Goal: Feedback & Contribution: Contribute content

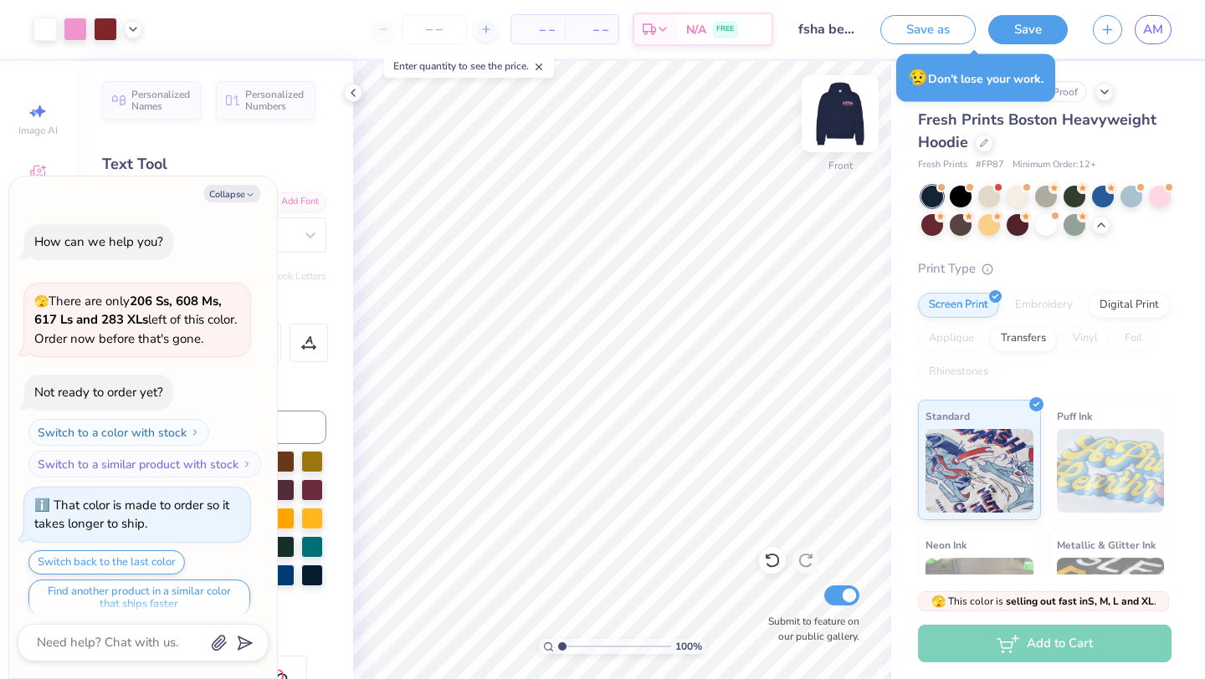
scroll to position [4197, 0]
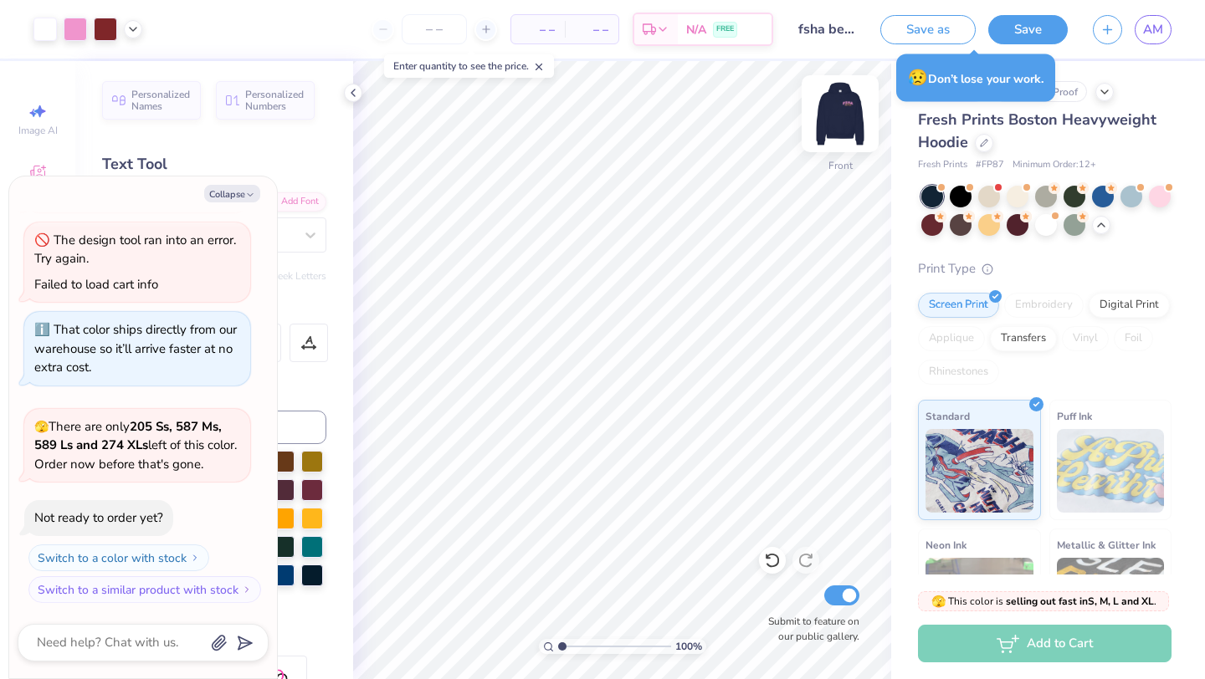
click at [844, 116] on img at bounding box center [840, 113] width 67 height 67
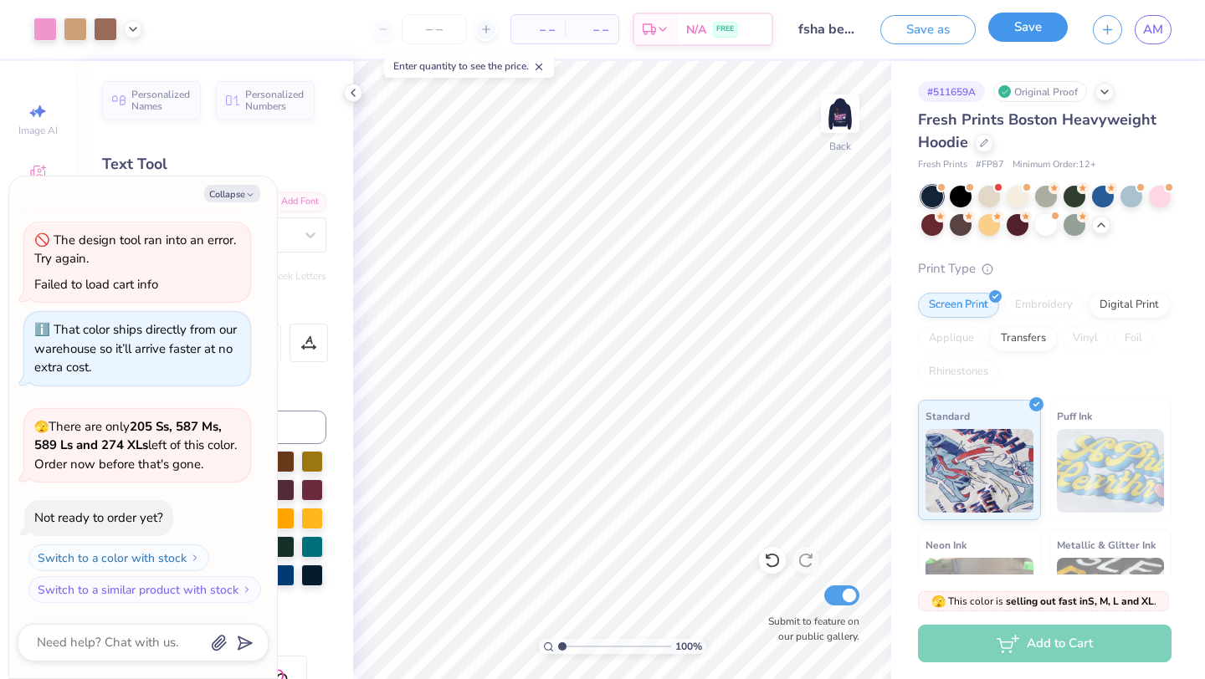
click at [1019, 34] on button "Save" at bounding box center [1027, 27] width 79 height 29
click at [999, 20] on div "Saving..." at bounding box center [1011, 29] width 114 height 29
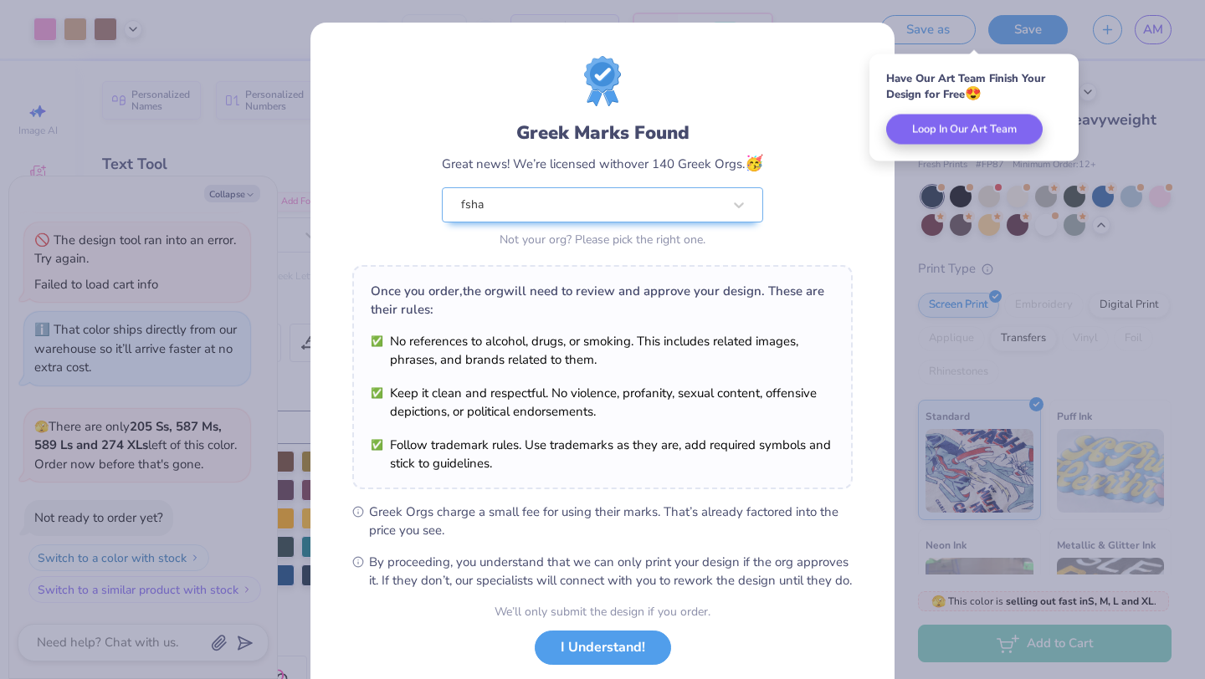
scroll to position [104, 0]
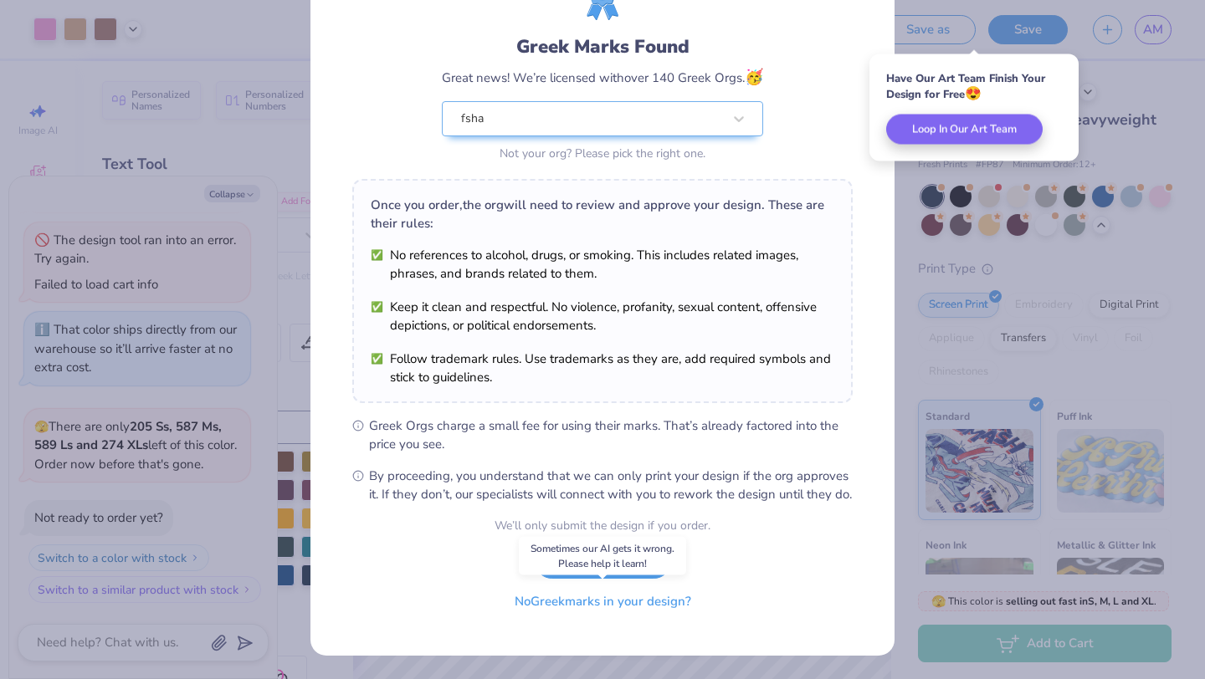
click at [547, 601] on button "No Greek marks in your design?" at bounding box center [602, 602] width 205 height 34
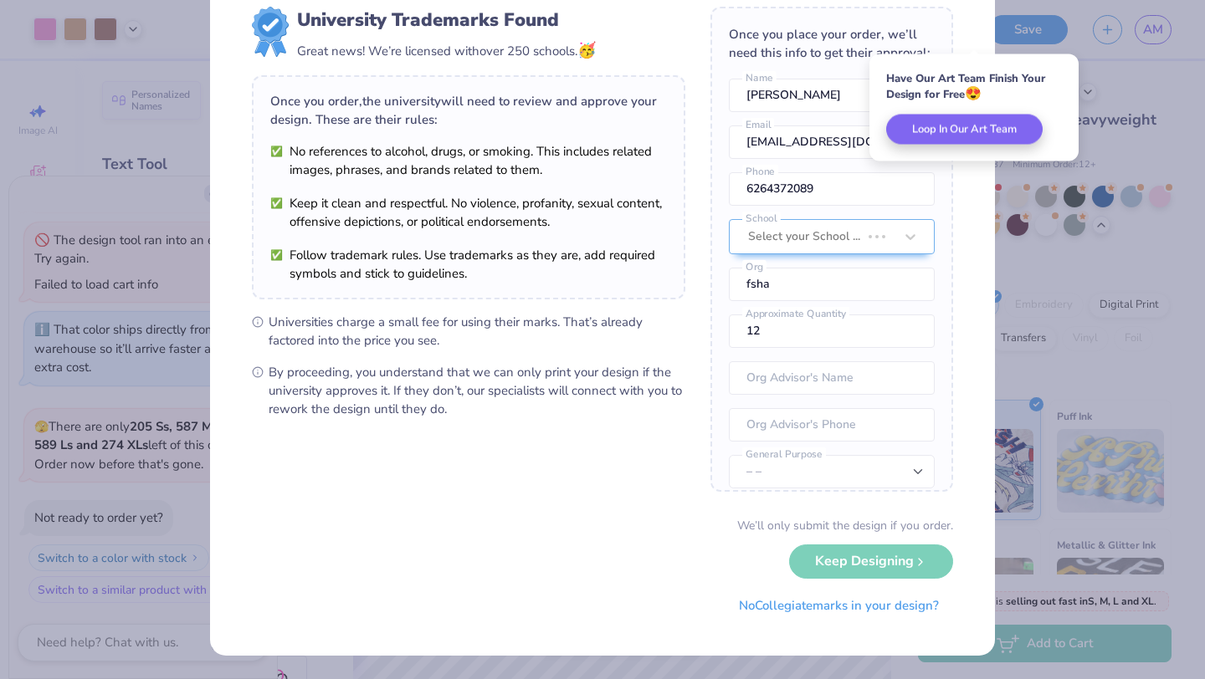
scroll to position [0, 0]
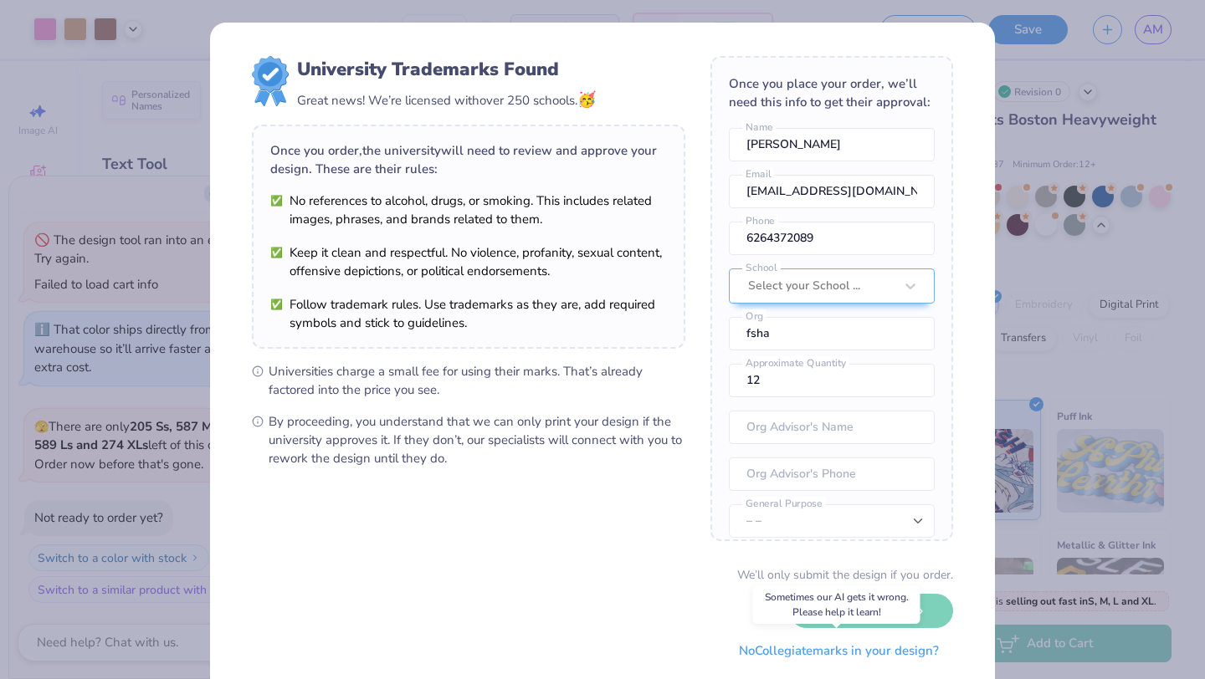
click at [789, 655] on button "No Collegiate marks in your design?" at bounding box center [839, 651] width 228 height 34
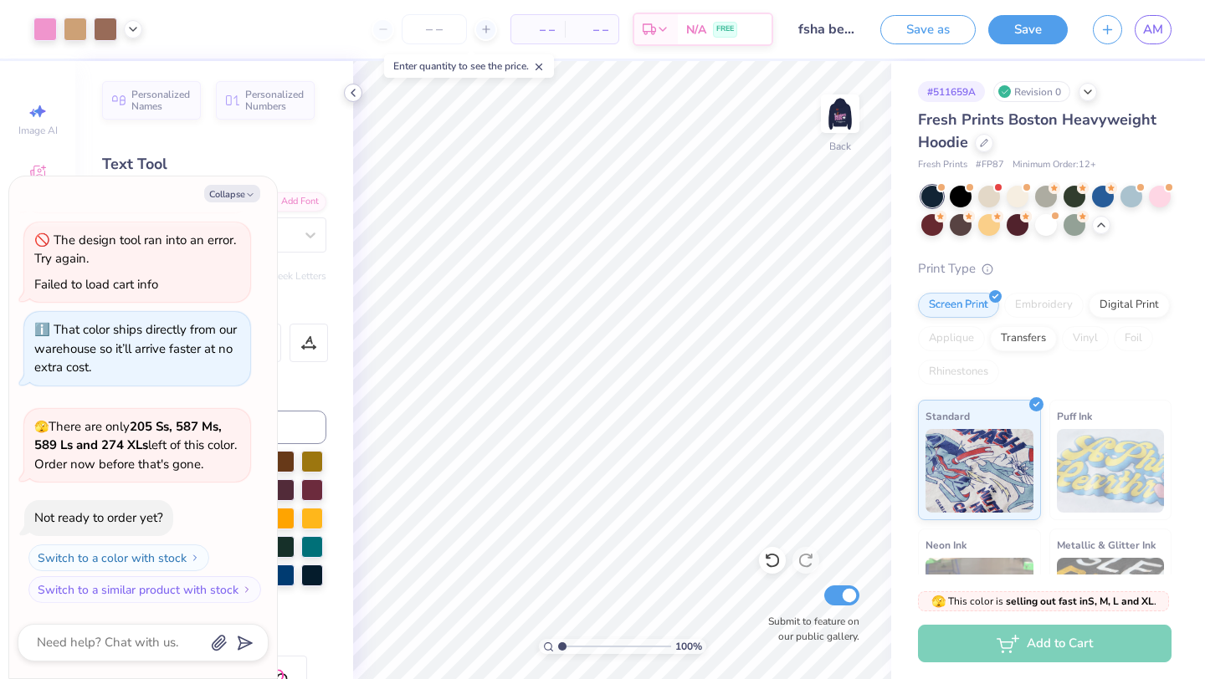
click at [359, 90] on icon at bounding box center [352, 92] width 13 height 13
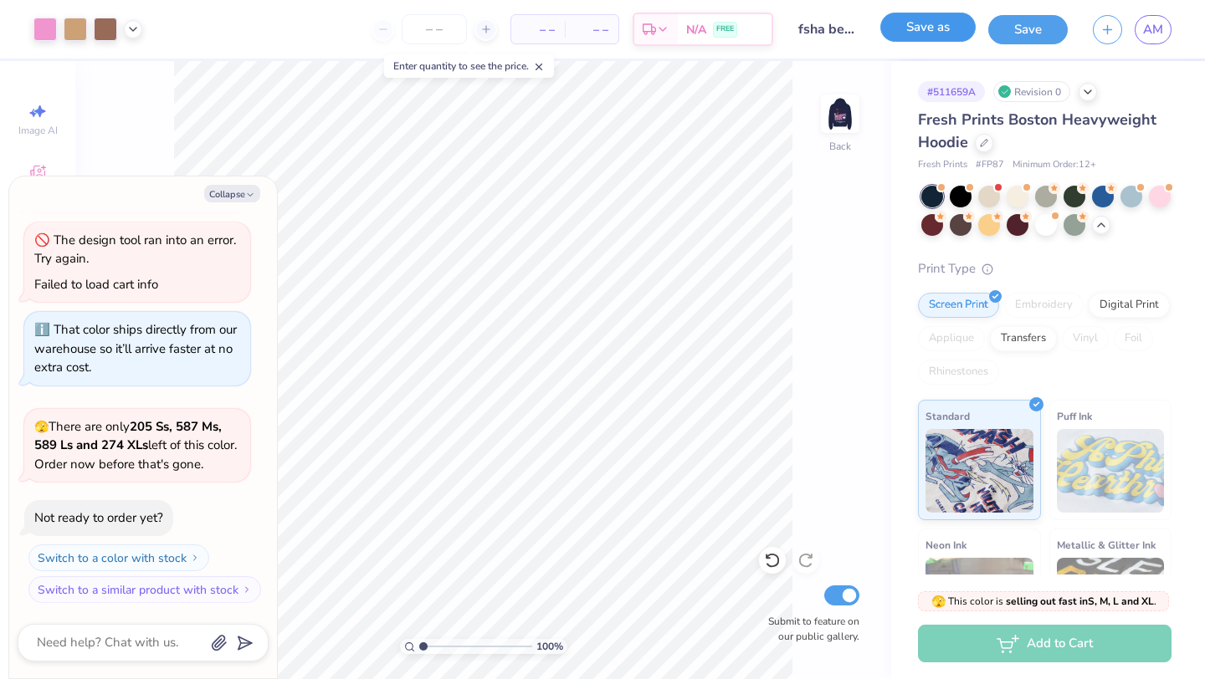
click at [910, 31] on button "Save as" at bounding box center [927, 27] width 95 height 29
click at [238, 192] on button "Collapse" at bounding box center [232, 194] width 56 height 18
type textarea "x"
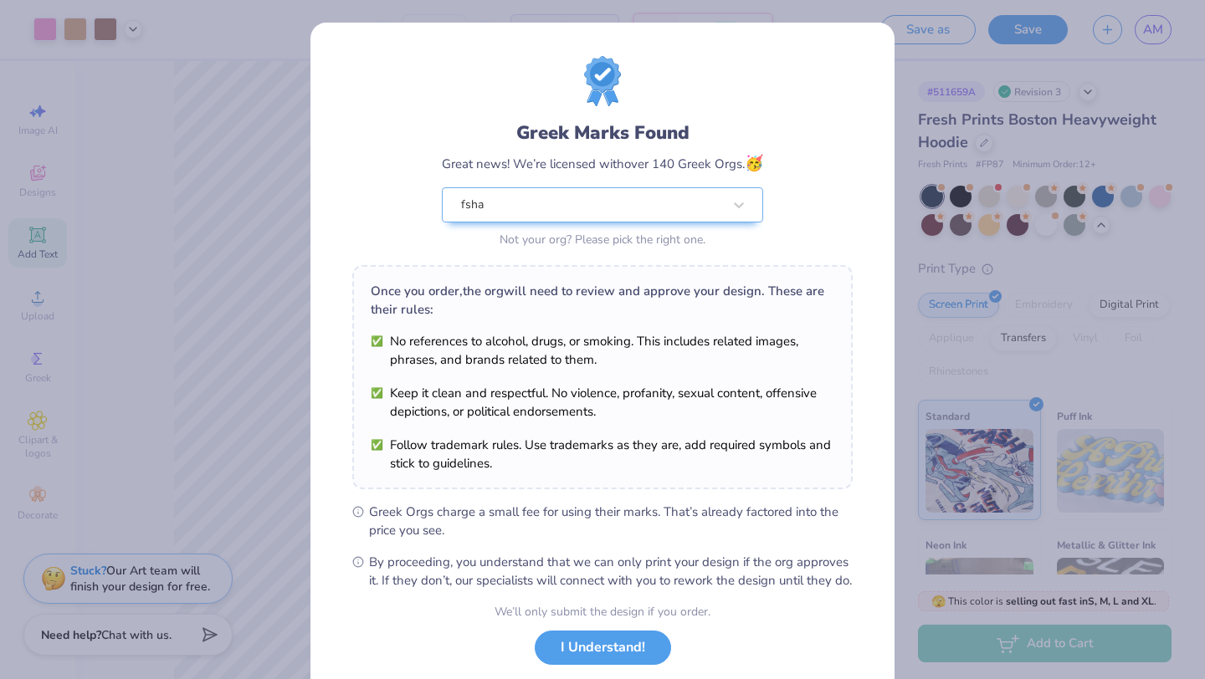
scroll to position [104, 0]
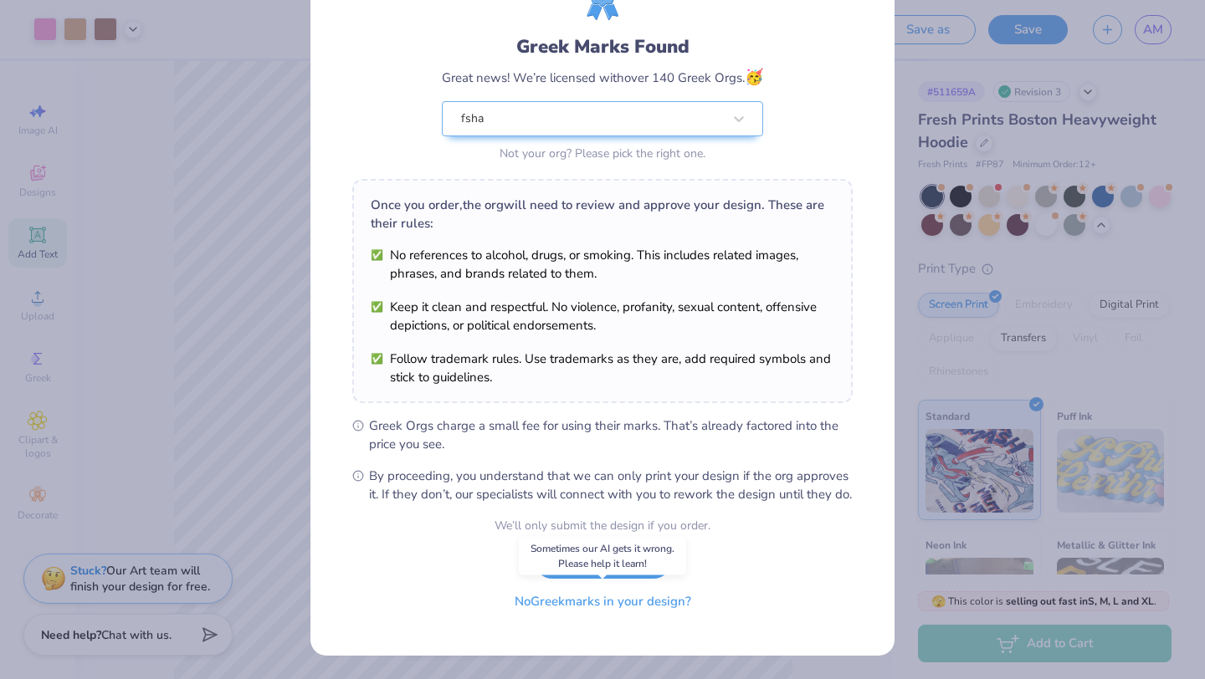
click at [608, 609] on button "No Greek marks in your design?" at bounding box center [602, 602] width 205 height 34
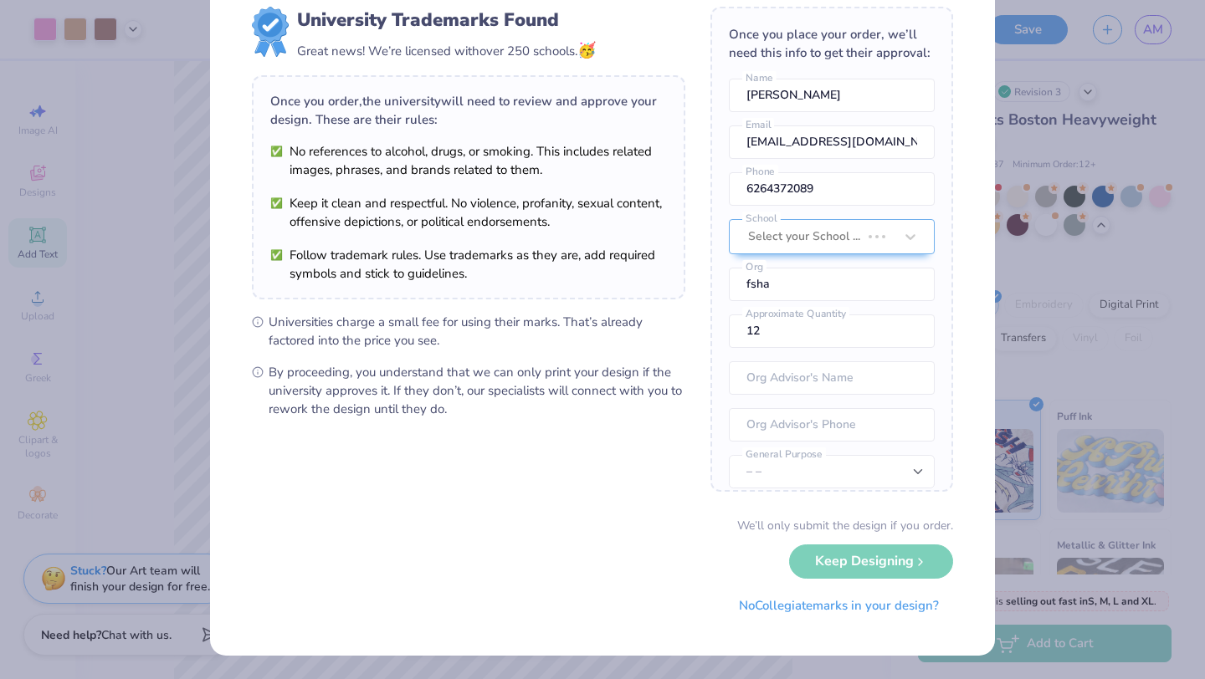
scroll to position [0, 0]
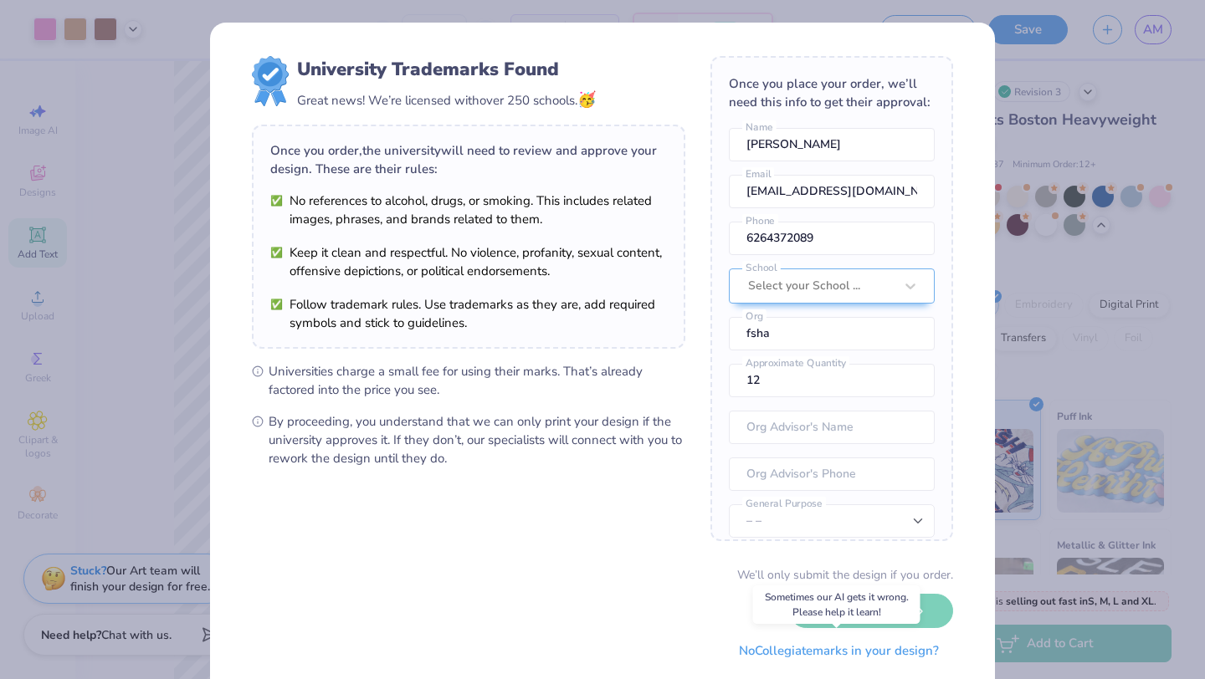
click at [800, 664] on button "No Collegiate marks in your design?" at bounding box center [839, 651] width 228 height 34
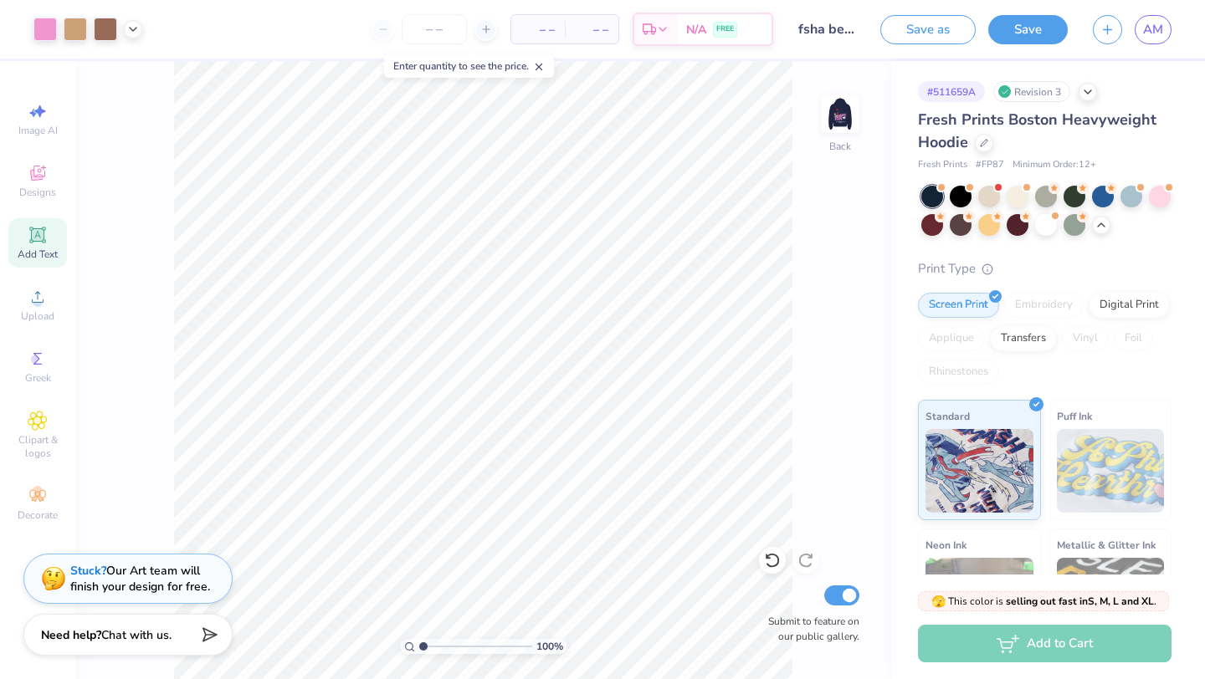
click at [542, 65] on icon at bounding box center [539, 67] width 12 height 12
type input "1"
drag, startPoint x: 421, startPoint y: 648, endPoint x: 367, endPoint y: 645, distance: 54.4
click at [419, 645] on input "range" at bounding box center [475, 646] width 113 height 15
click at [1094, 95] on icon at bounding box center [1087, 90] width 13 height 13
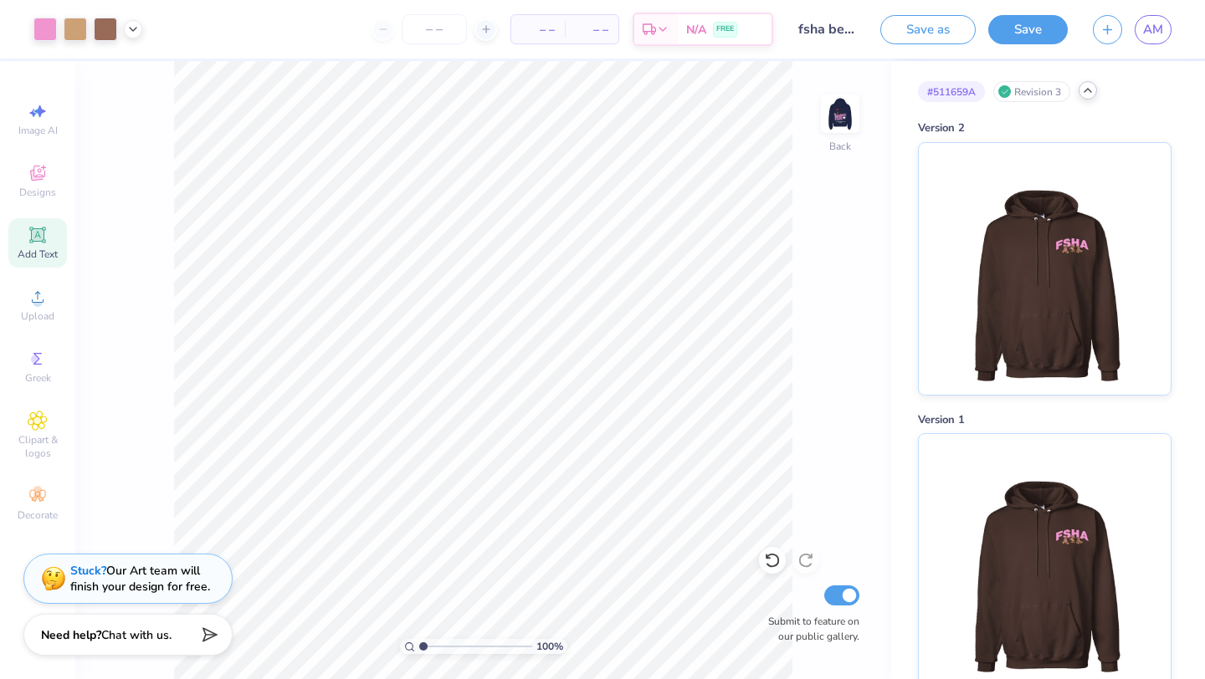
click at [161, 64] on div "100 % Back Submit to feature on our public gallery." at bounding box center [483, 370] width 816 height 618
click at [855, 110] on img at bounding box center [840, 113] width 67 height 67
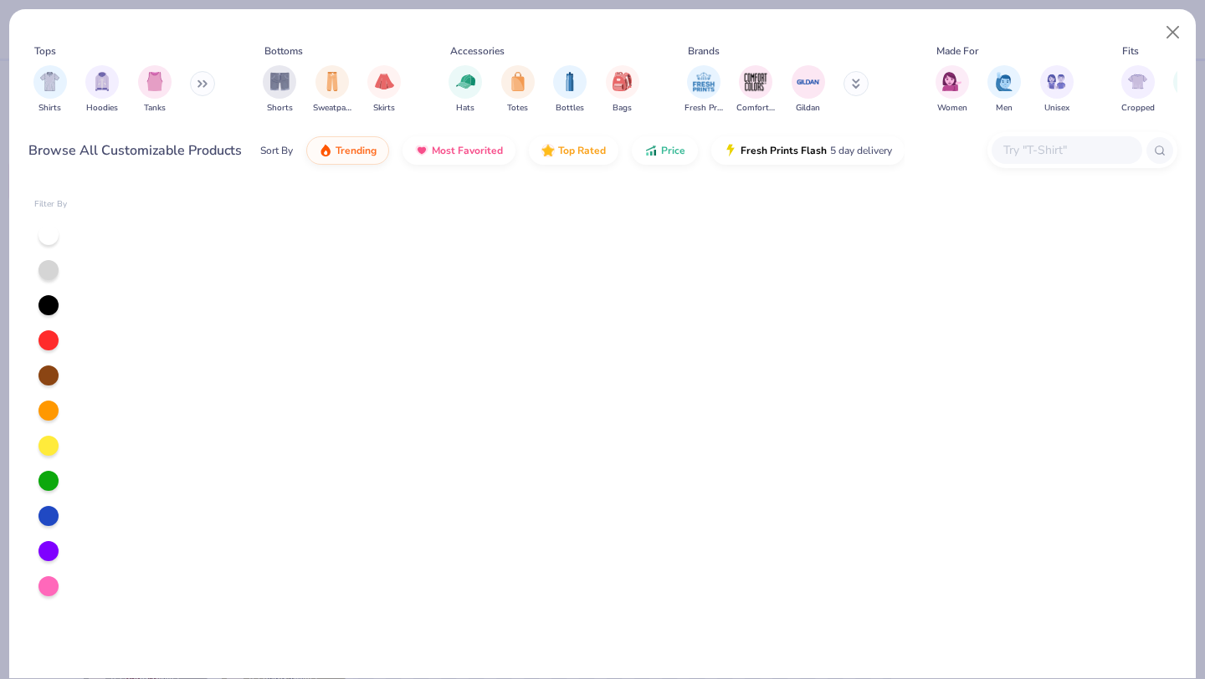
scroll to position [1485, 0]
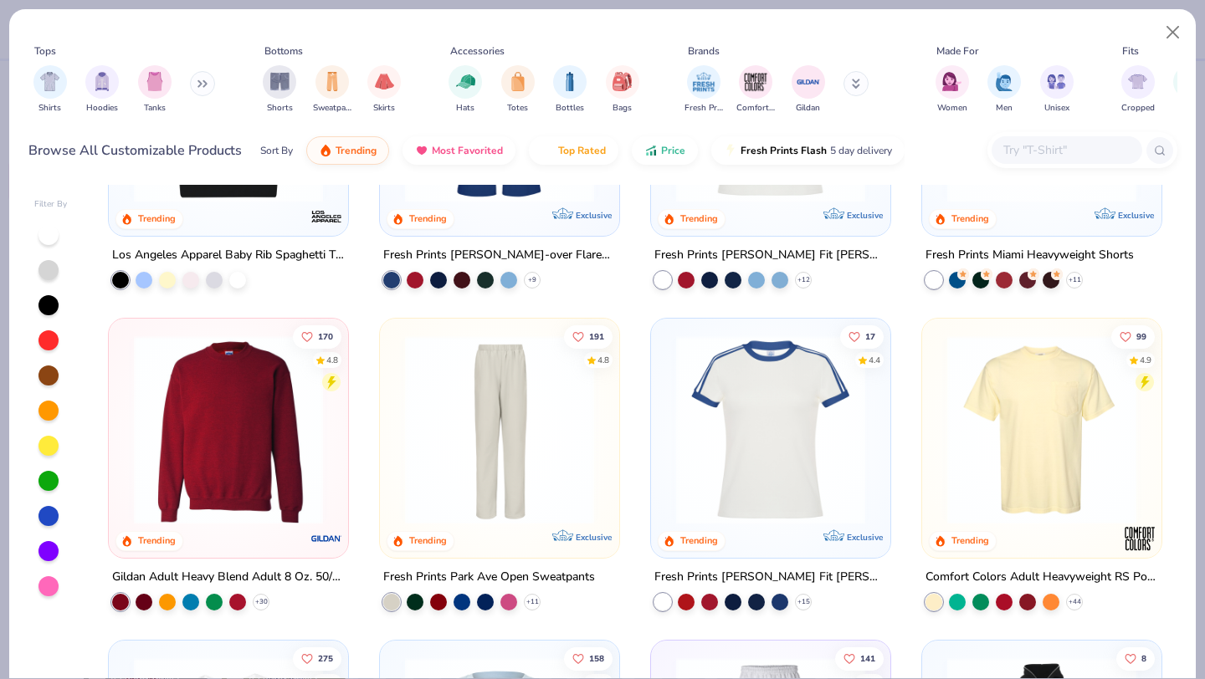
click at [270, 203] on img at bounding box center [229, 107] width 206 height 189
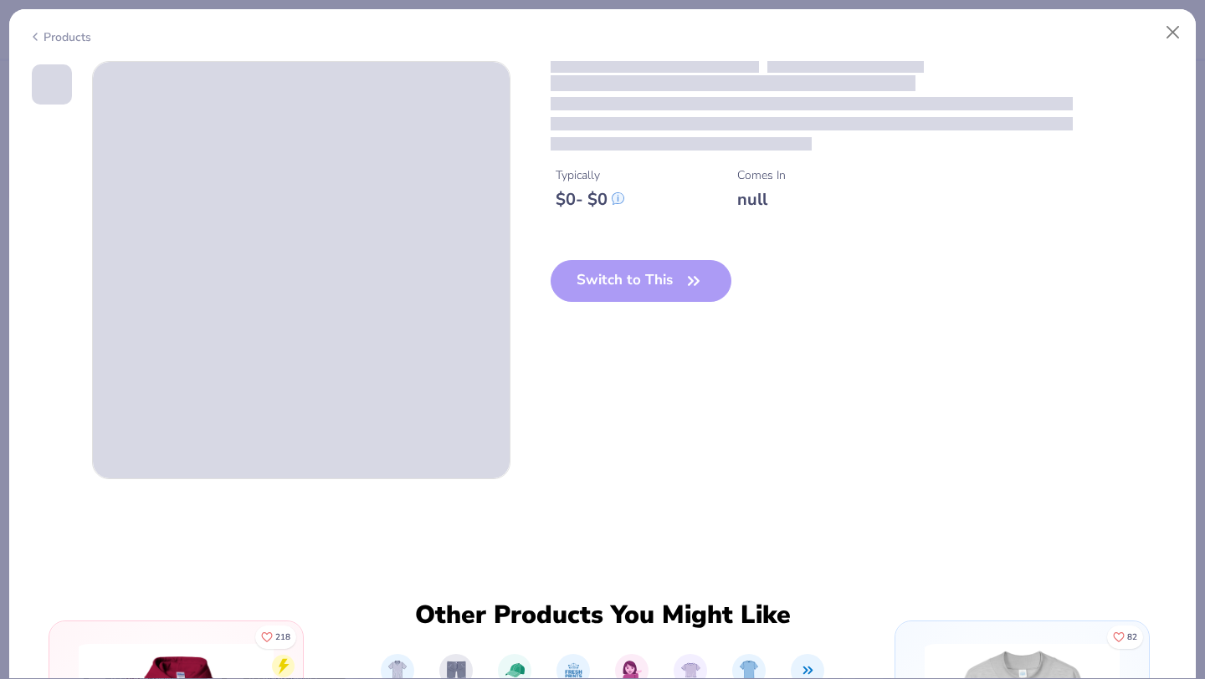
scroll to position [1562, 0]
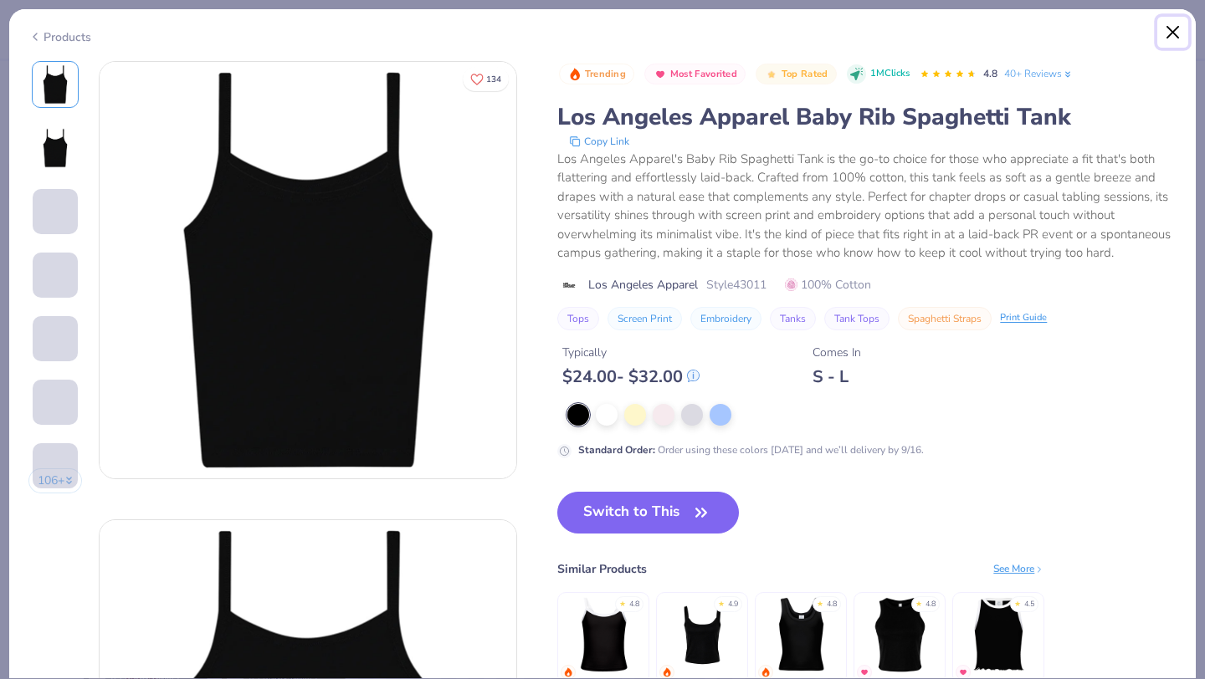
click at [1178, 33] on button "Close" at bounding box center [1173, 33] width 32 height 32
click at [1171, 35] on button "Close" at bounding box center [1173, 33] width 32 height 32
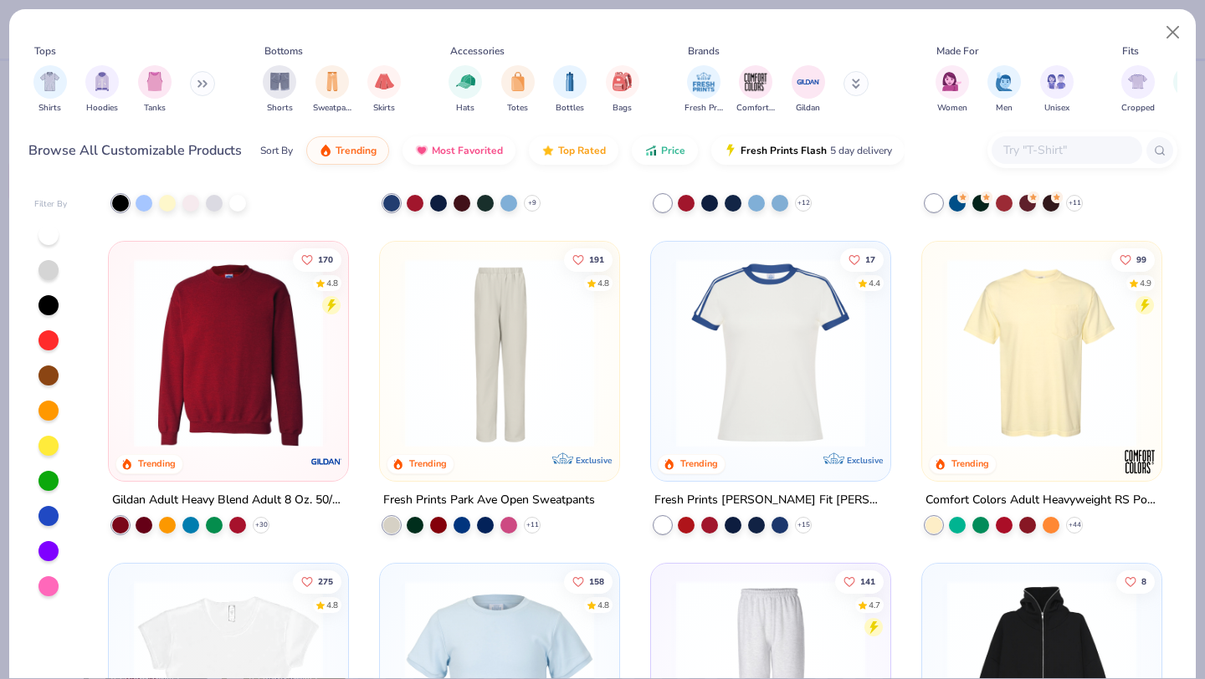
scroll to position [1659, 0]
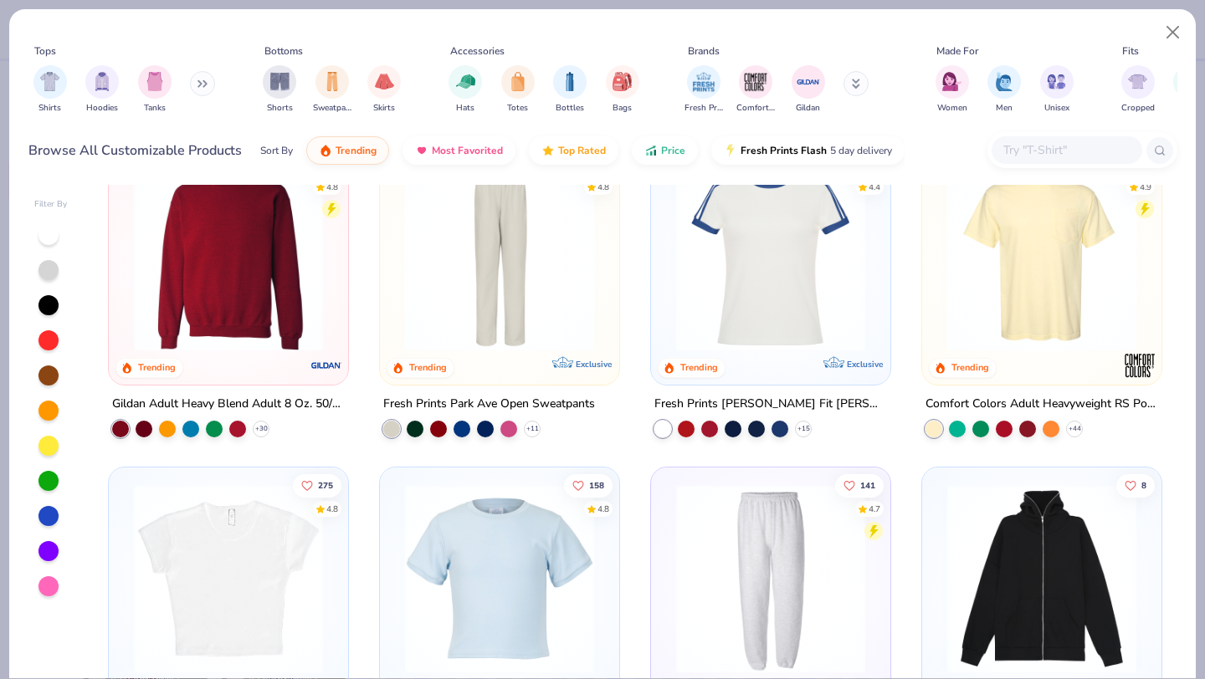
click at [193, 290] on img at bounding box center [229, 256] width 206 height 189
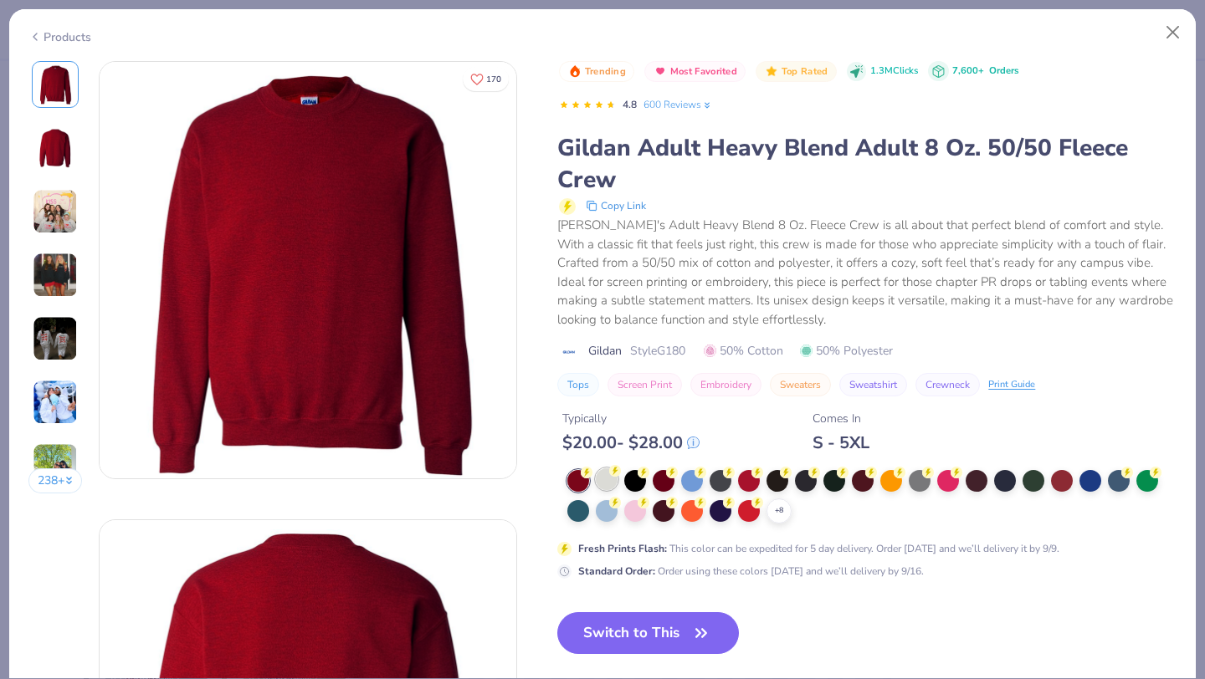
click at [606, 484] on div at bounding box center [607, 480] width 22 height 22
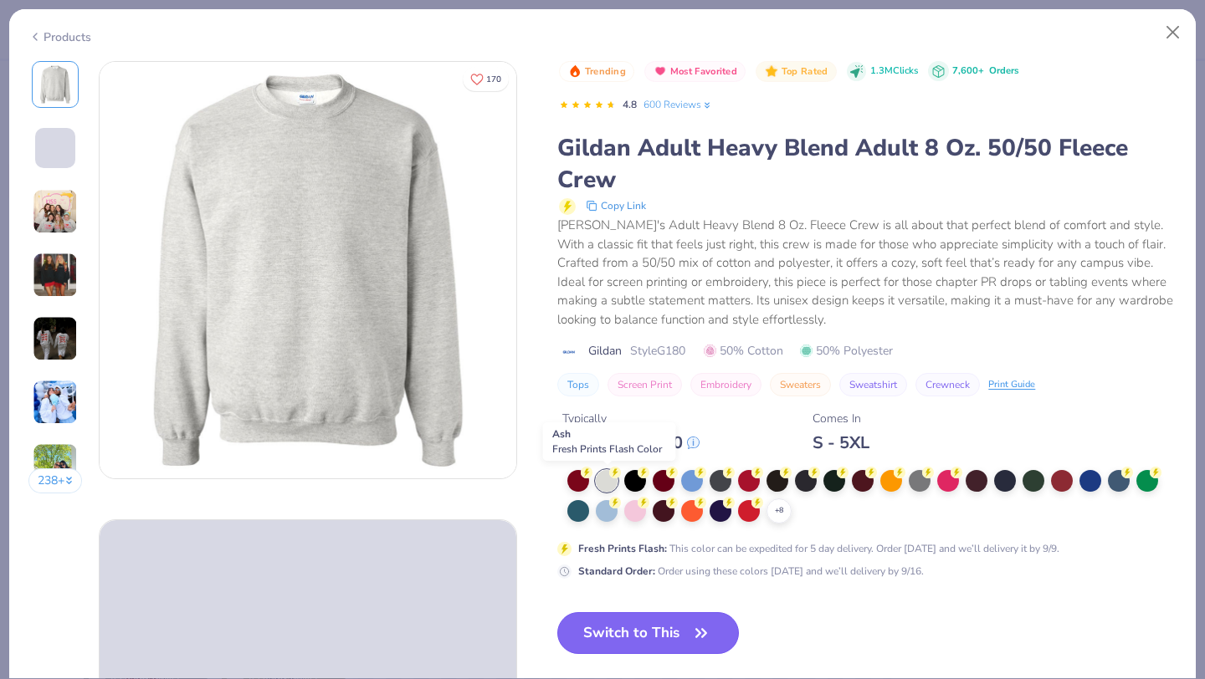
click at [623, 636] on button "Switch to This" at bounding box center [648, 634] width 182 height 42
click at [640, 625] on button "Switch to This" at bounding box center [648, 634] width 182 height 42
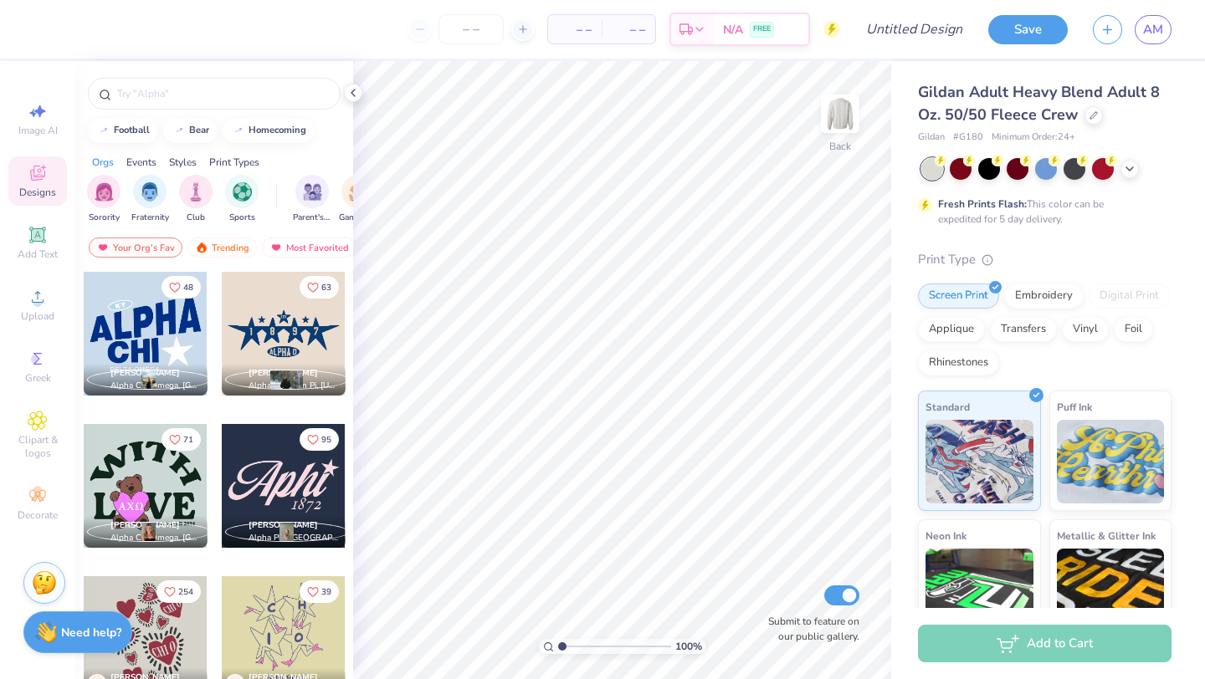
click at [85, 639] on strong "Need help?" at bounding box center [91, 633] width 60 height 16
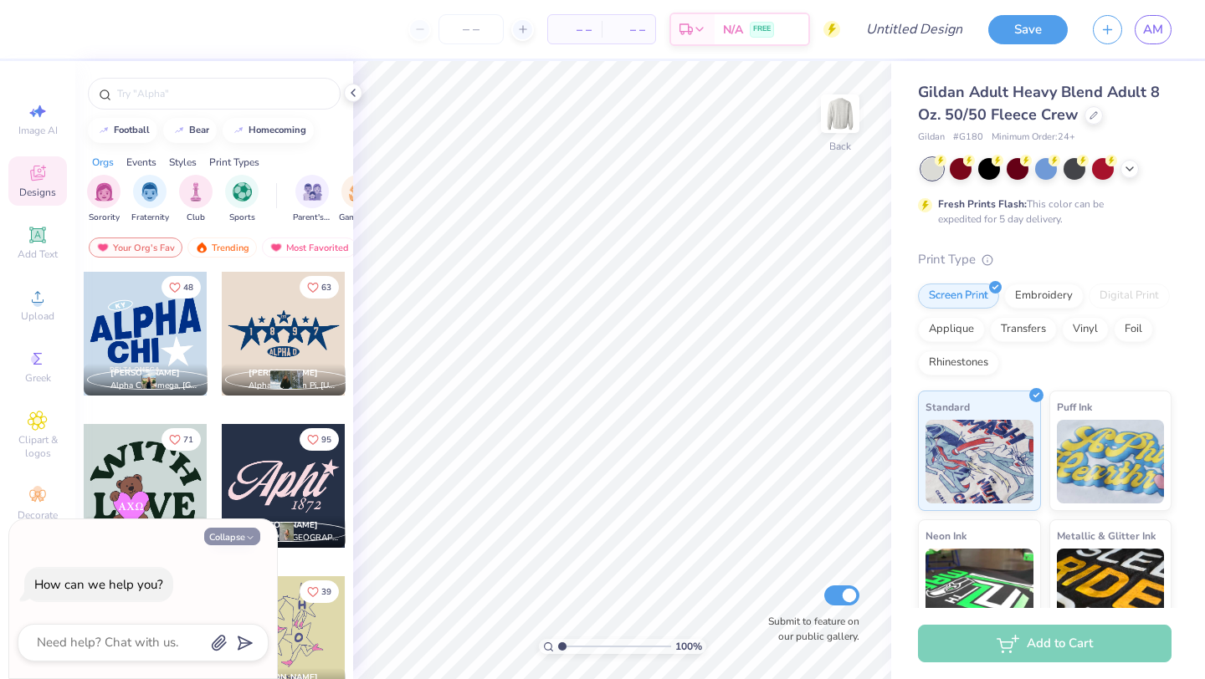
click at [251, 529] on button "Collapse" at bounding box center [232, 537] width 56 height 18
type textarea "x"
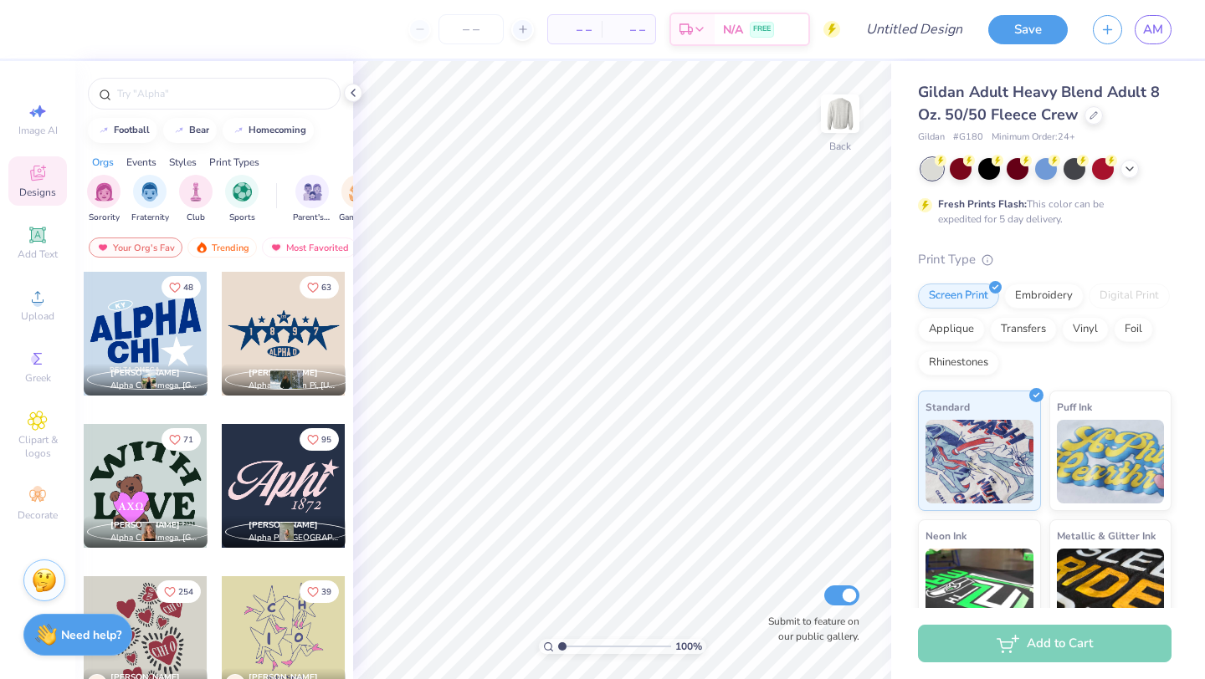
click at [41, 585] on img at bounding box center [44, 580] width 25 height 25
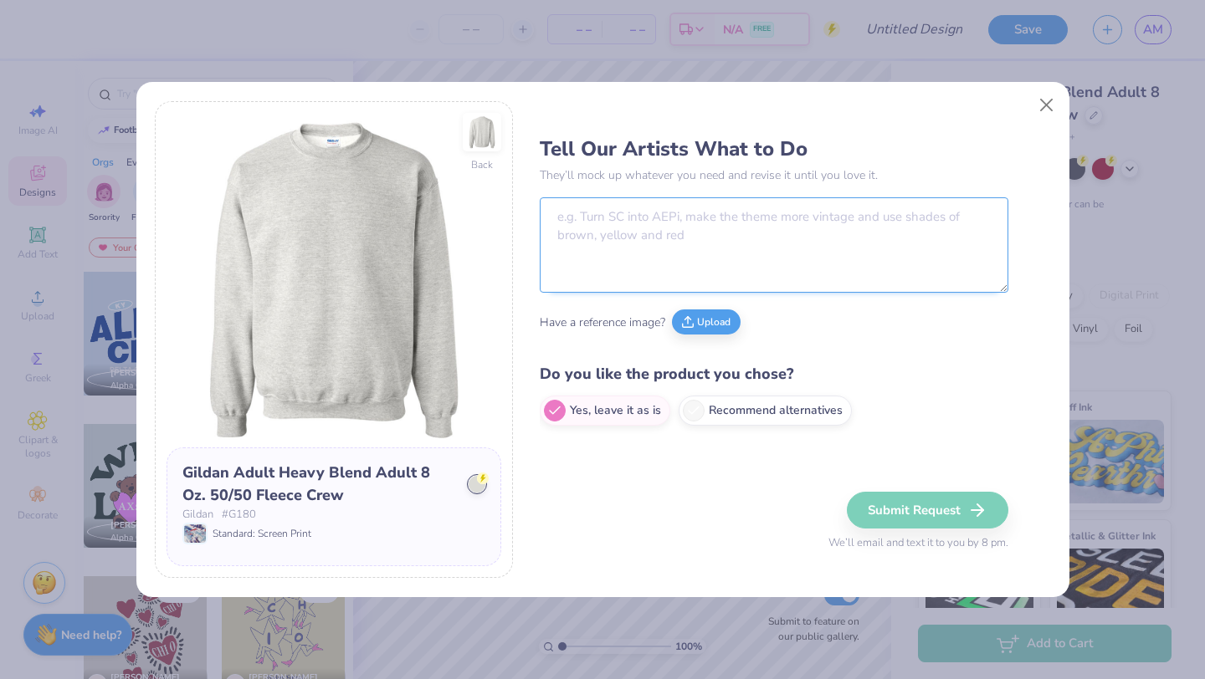
click at [713, 271] on textarea at bounding box center [774, 244] width 469 height 95
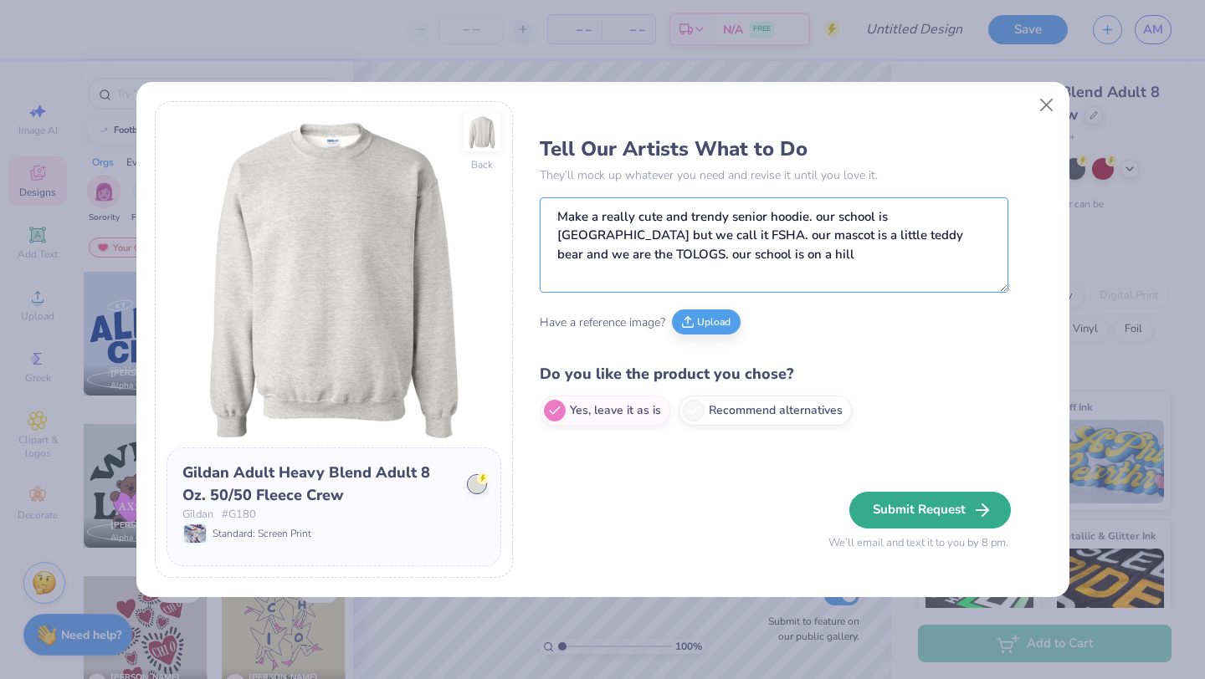
type textarea "Make a really cute and trendy senior hoodie. our school is [GEOGRAPHIC_DATA] bu…"
click at [947, 516] on button "Submit Request" at bounding box center [930, 510] width 162 height 37
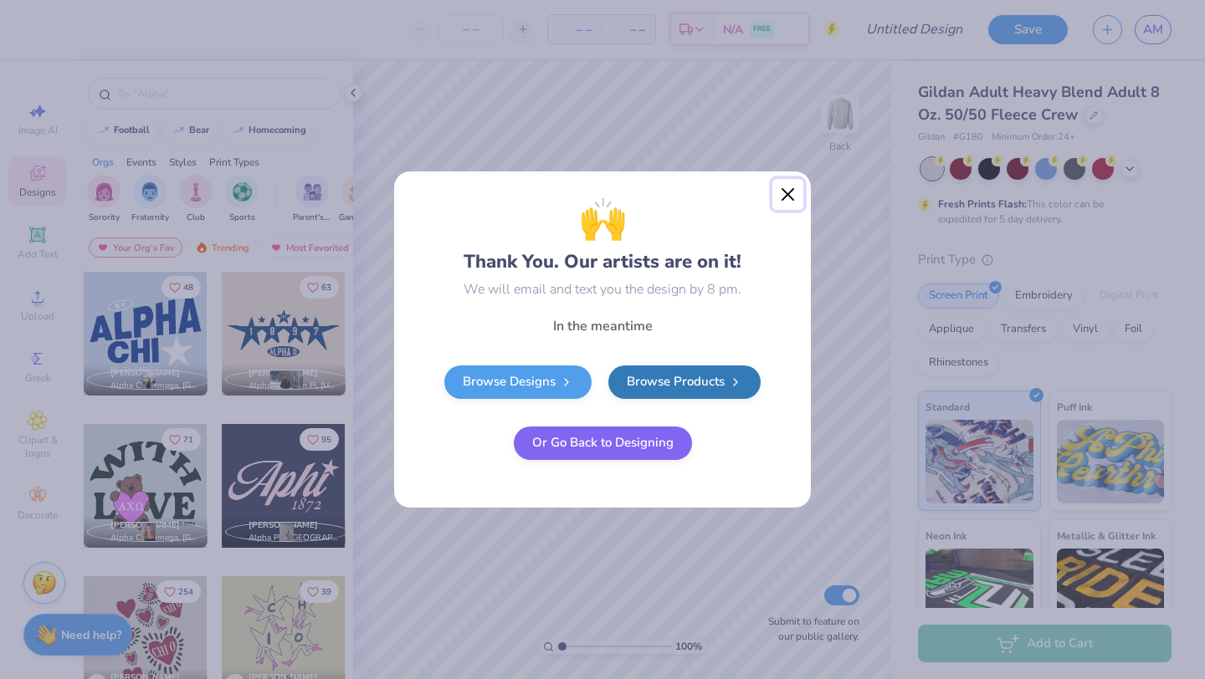
click at [788, 200] on button "Close" at bounding box center [788, 195] width 32 height 32
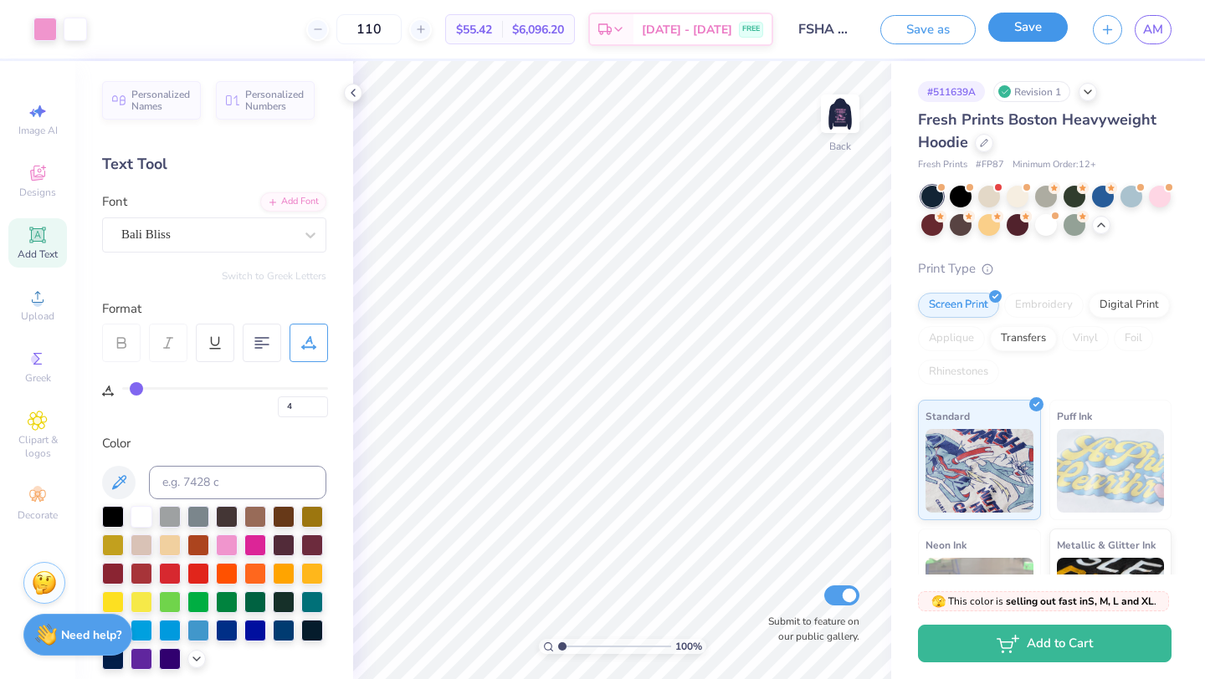
click at [1030, 34] on button "Save" at bounding box center [1027, 27] width 79 height 29
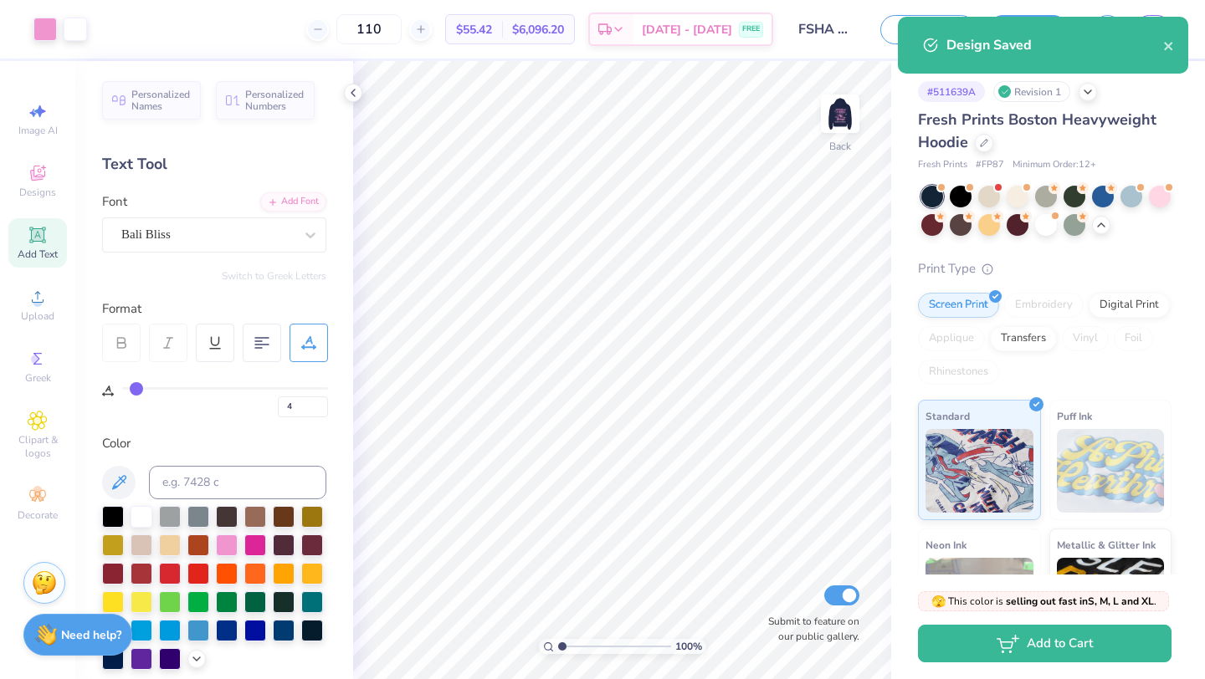
click at [1177, 41] on div "Design Saved" at bounding box center [1043, 45] width 290 height 57
click at [1166, 47] on div "Design Saved" at bounding box center [1043, 45] width 290 height 57
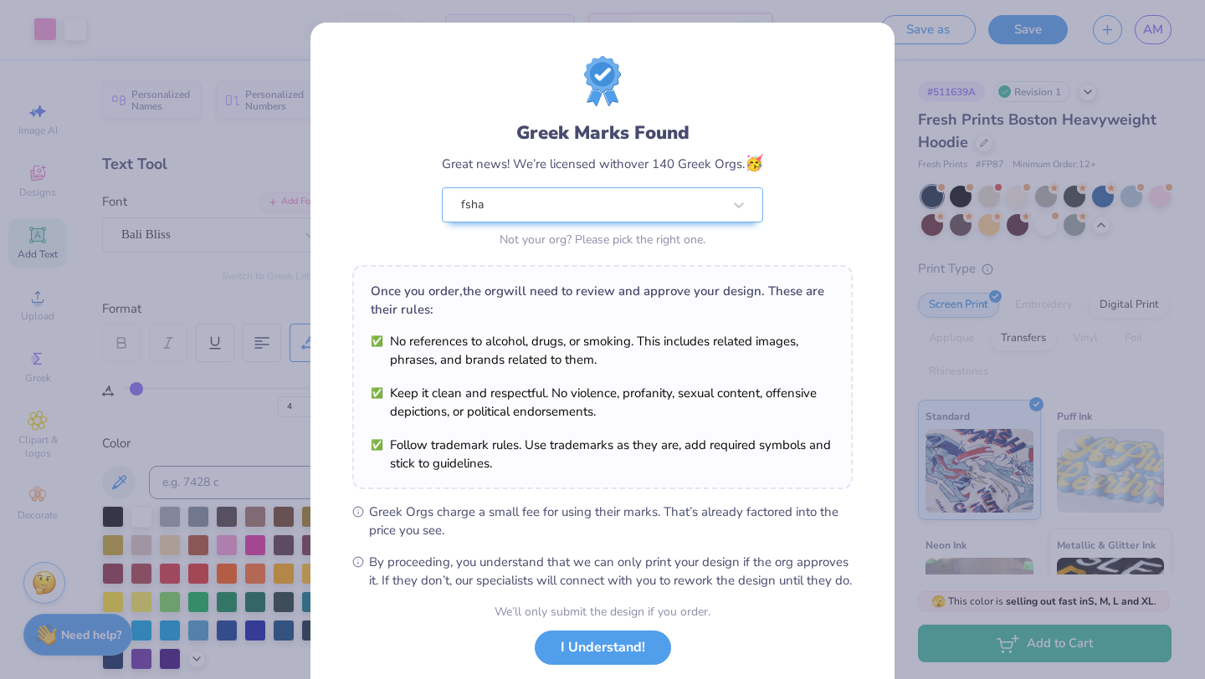
scroll to position [104, 0]
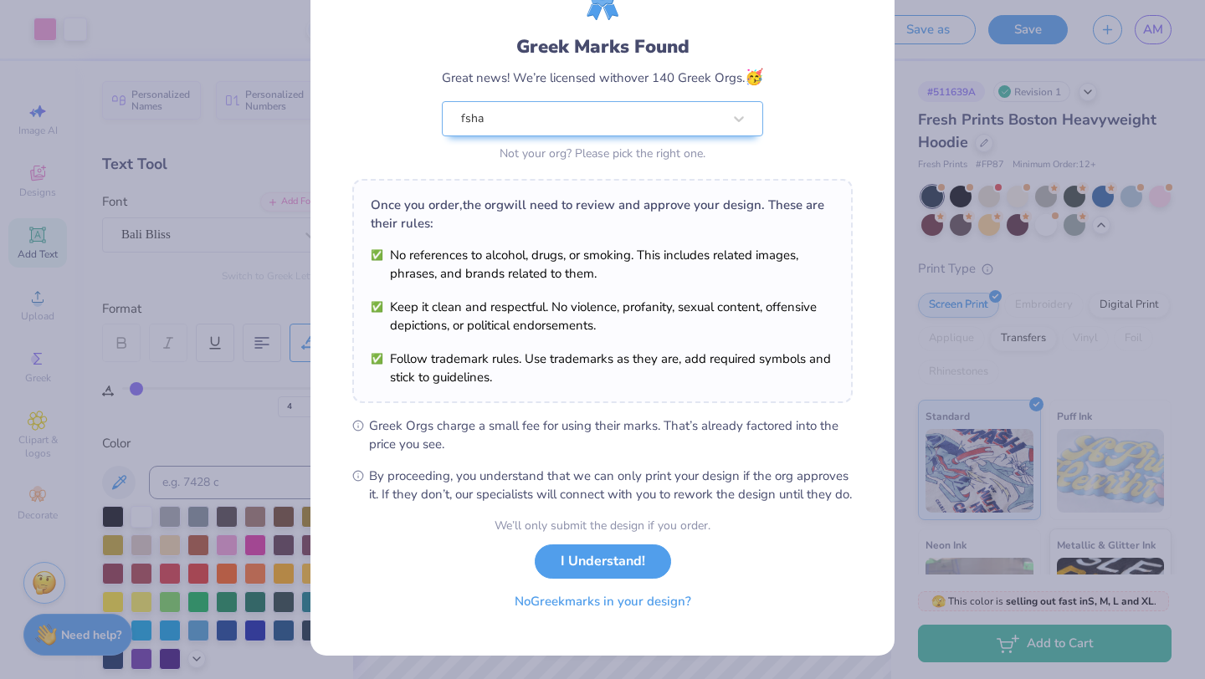
click at [621, 604] on button "No Greek marks in your design?" at bounding box center [602, 602] width 205 height 34
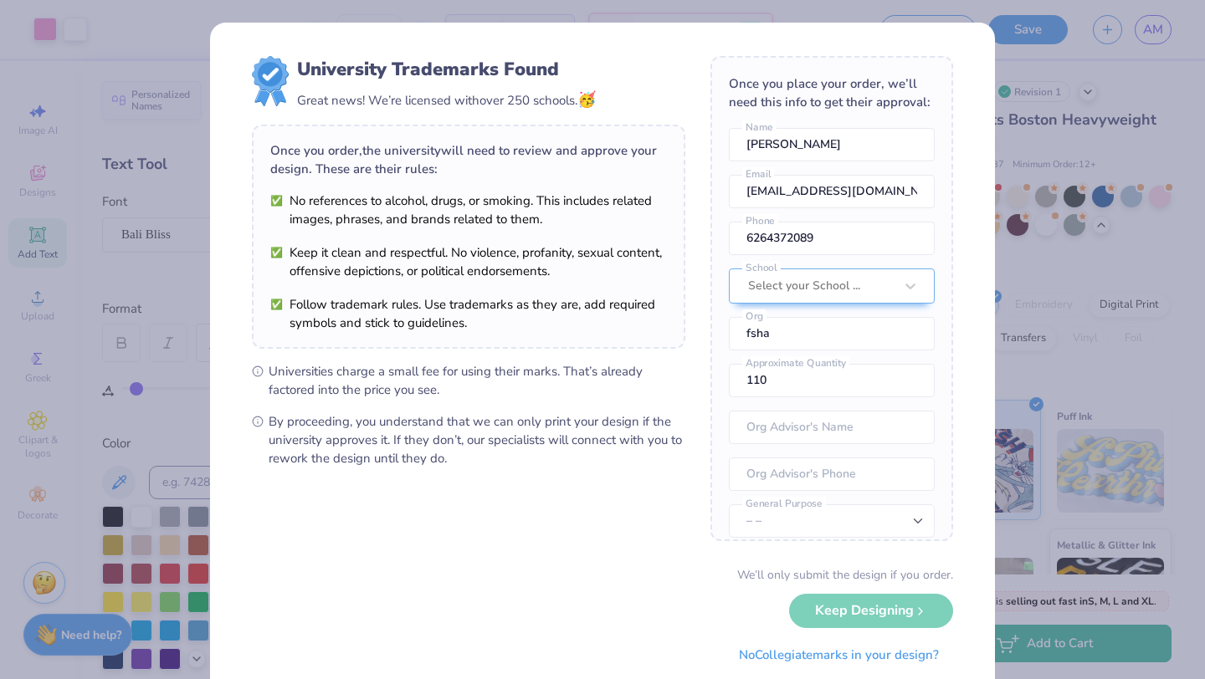
scroll to position [49, 0]
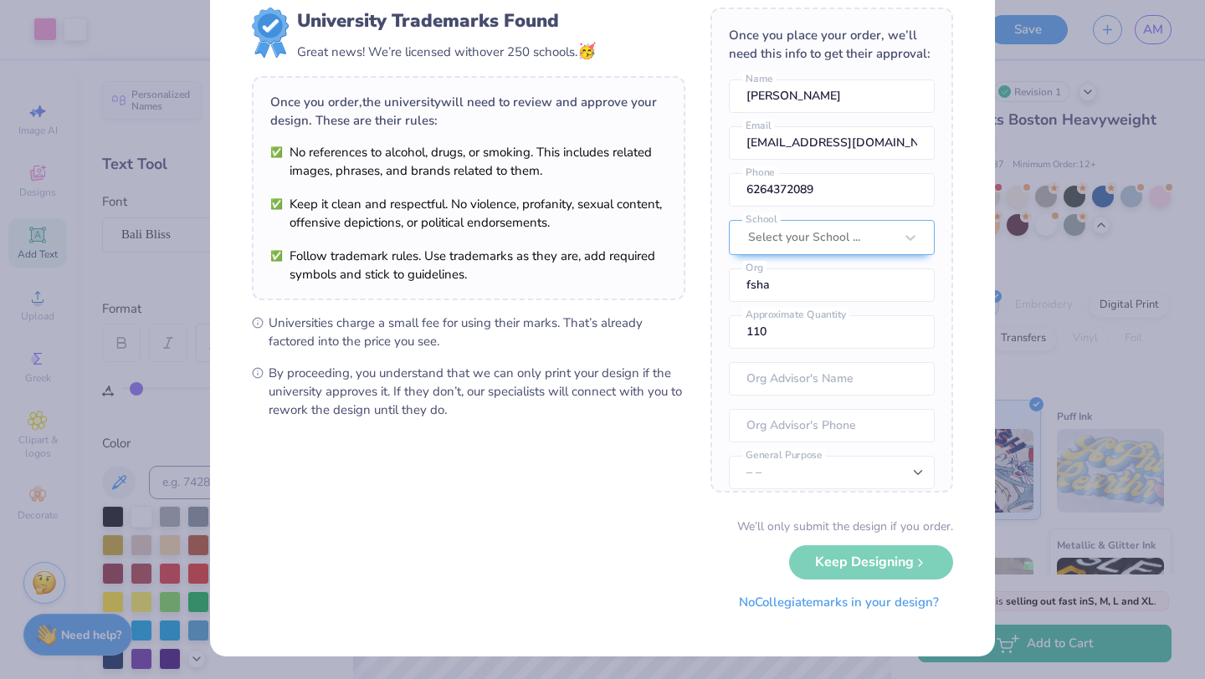
click at [801, 603] on button "No Collegiate marks in your design?" at bounding box center [839, 603] width 228 height 34
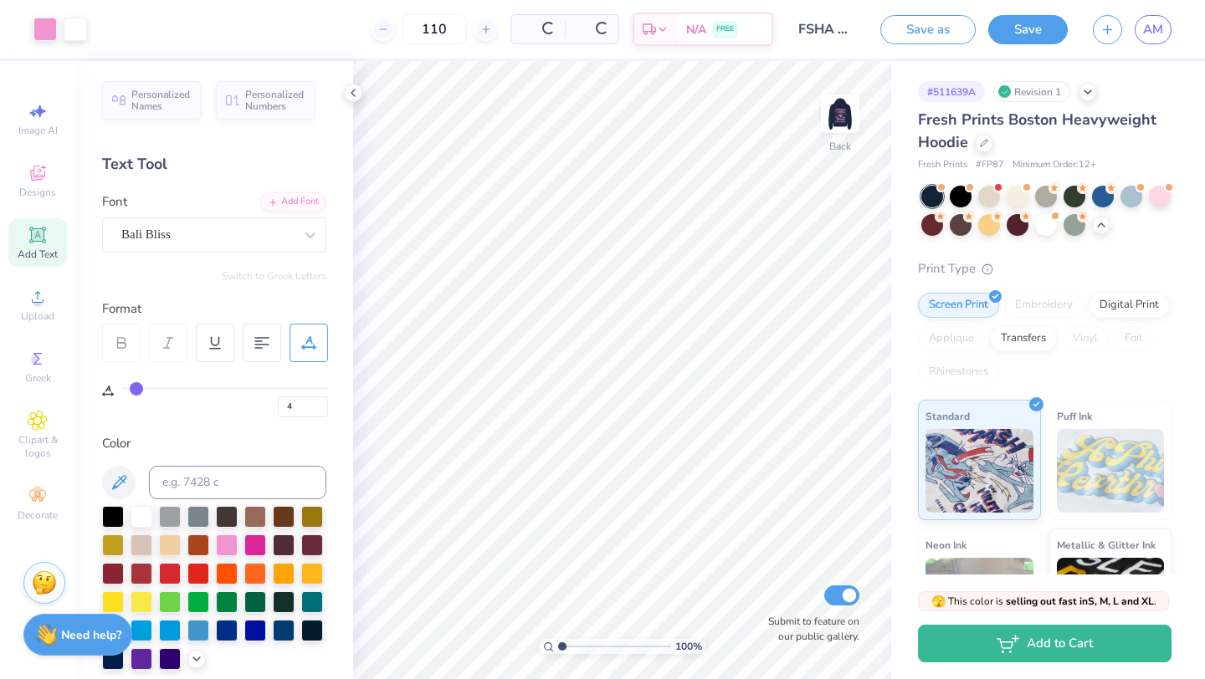
scroll to position [0, 0]
click at [350, 88] on icon at bounding box center [352, 92] width 13 height 13
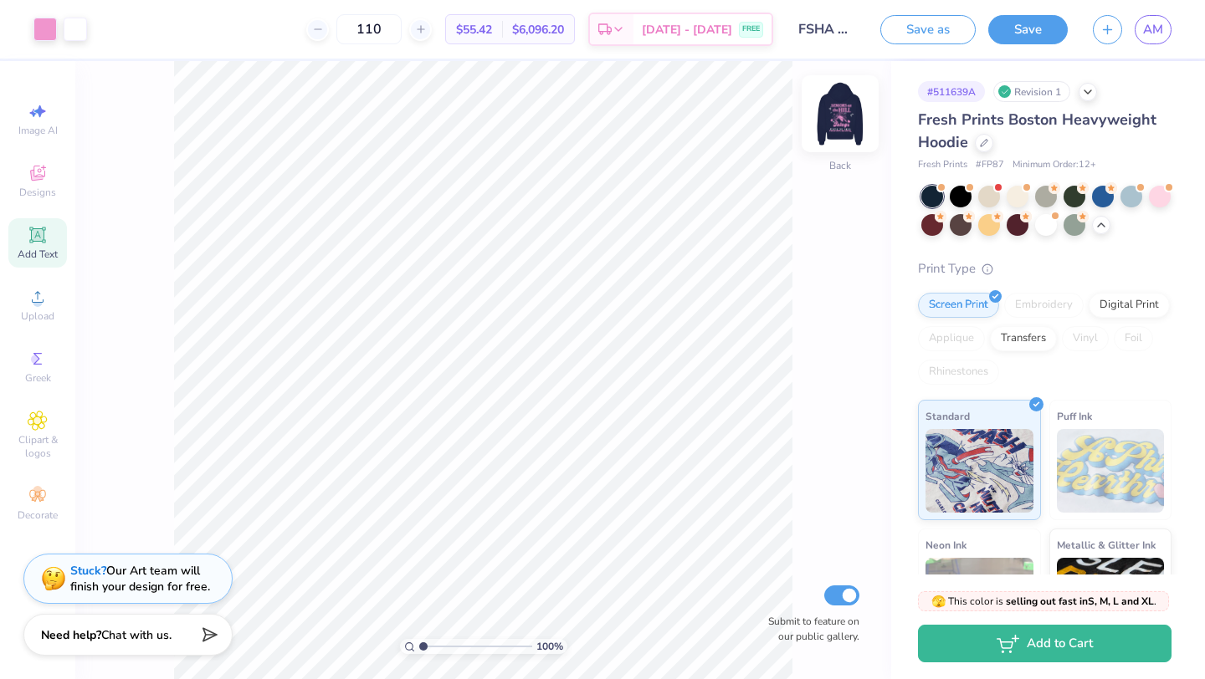
click at [850, 119] on img at bounding box center [840, 113] width 67 height 67
click at [1043, 192] on div at bounding box center [1046, 195] width 22 height 22
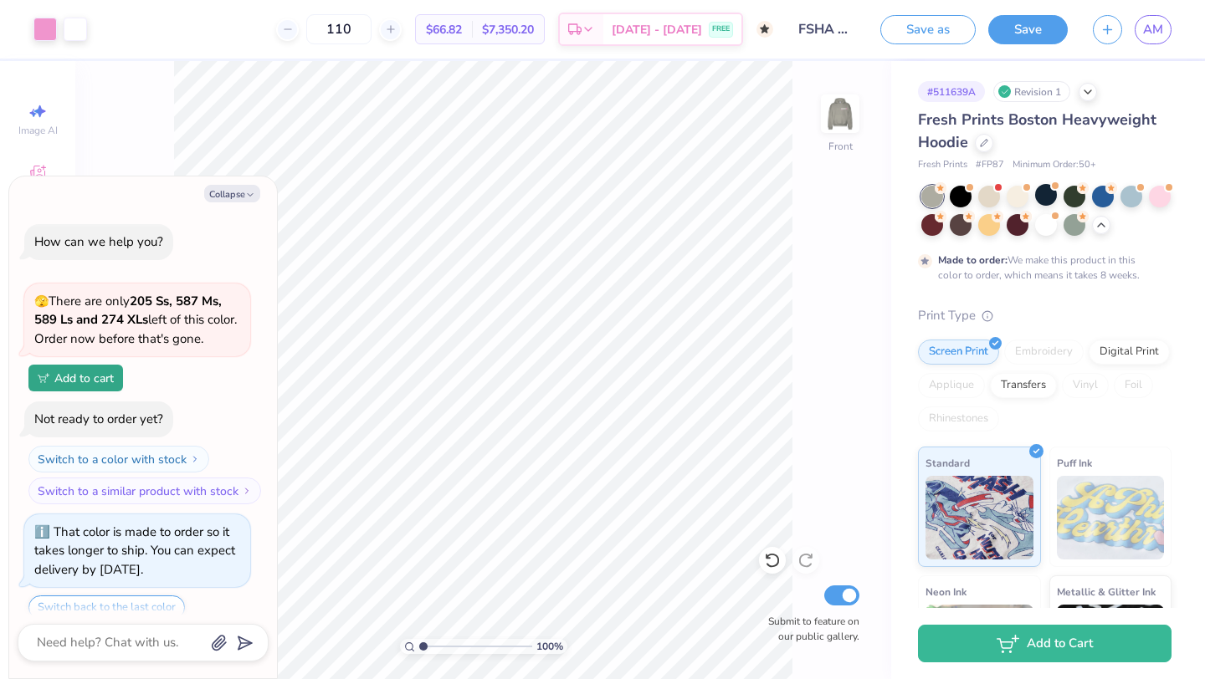
scroll to position [563, 0]
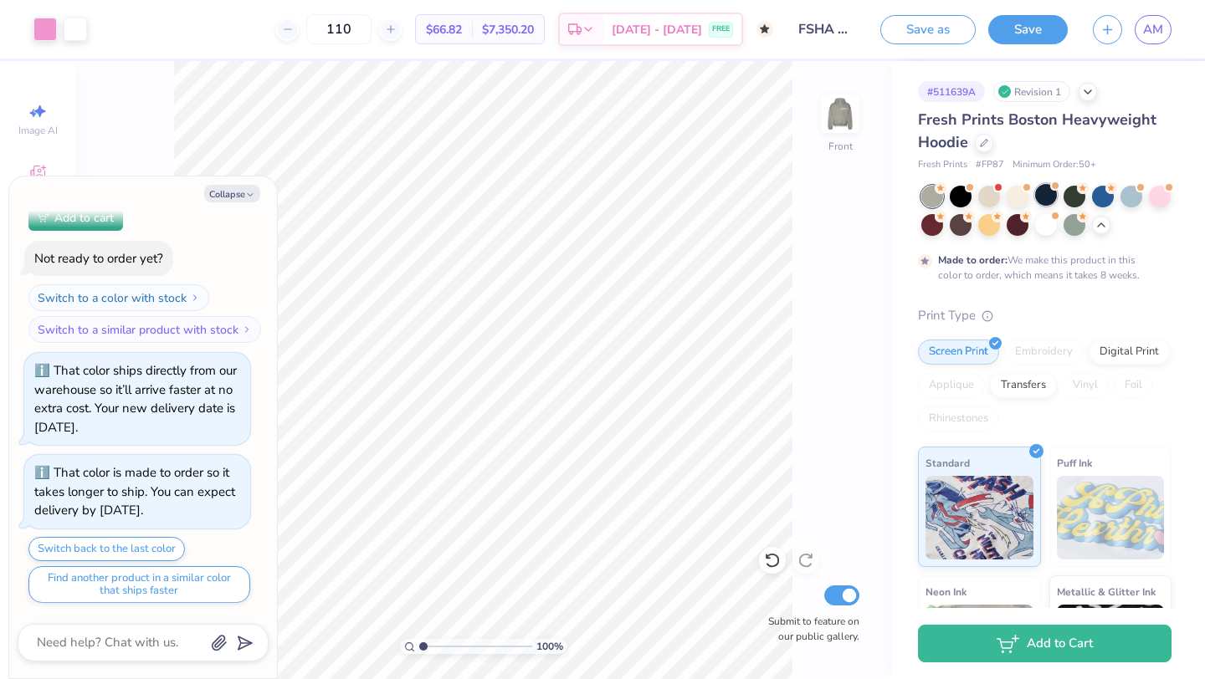
click at [1043, 194] on div at bounding box center [1046, 195] width 22 height 22
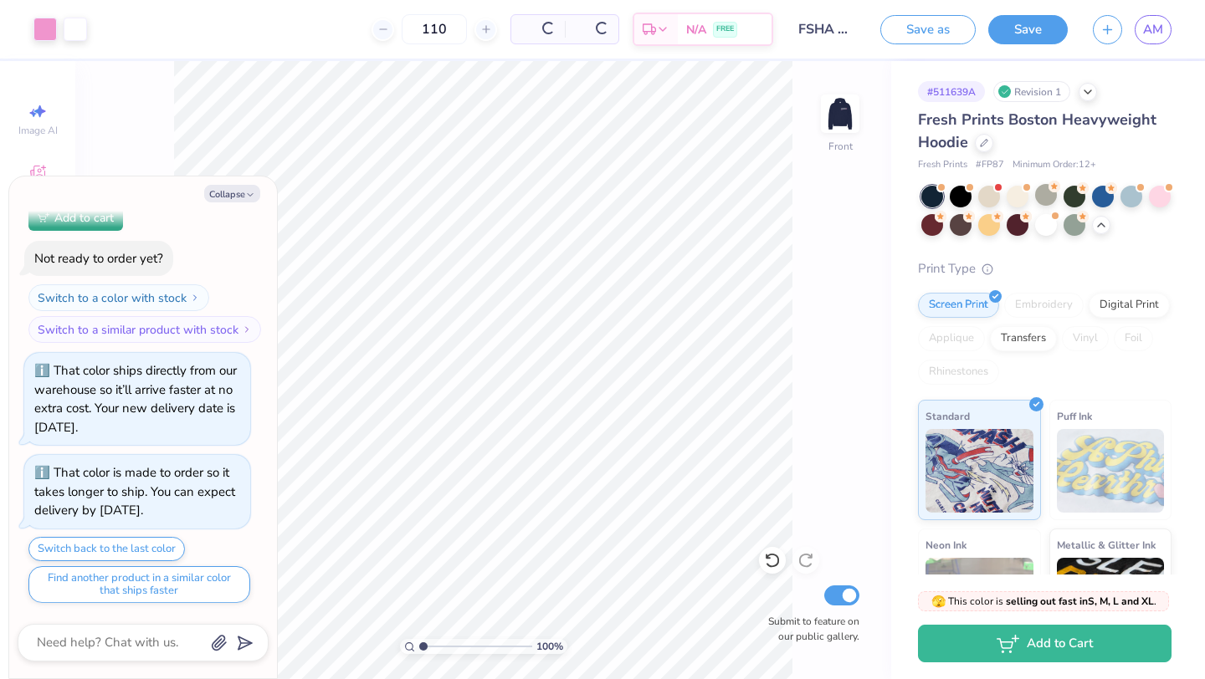
scroll to position [910, 0]
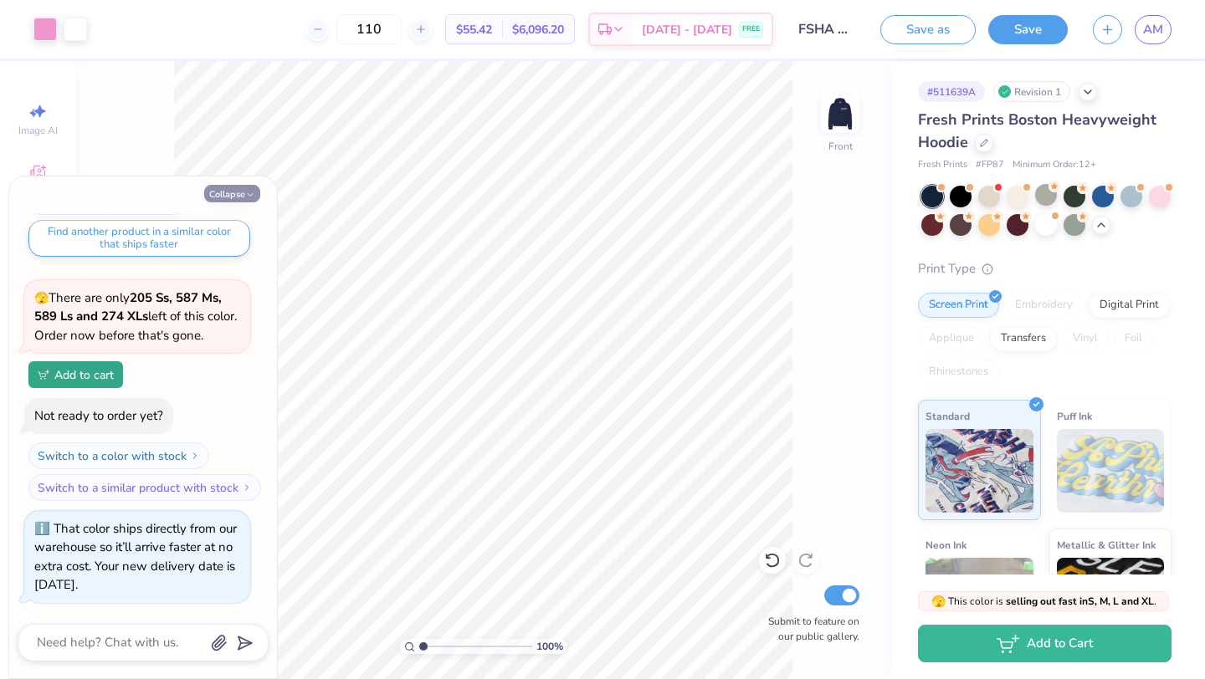
click at [231, 193] on button "Collapse" at bounding box center [232, 194] width 56 height 18
type textarea "x"
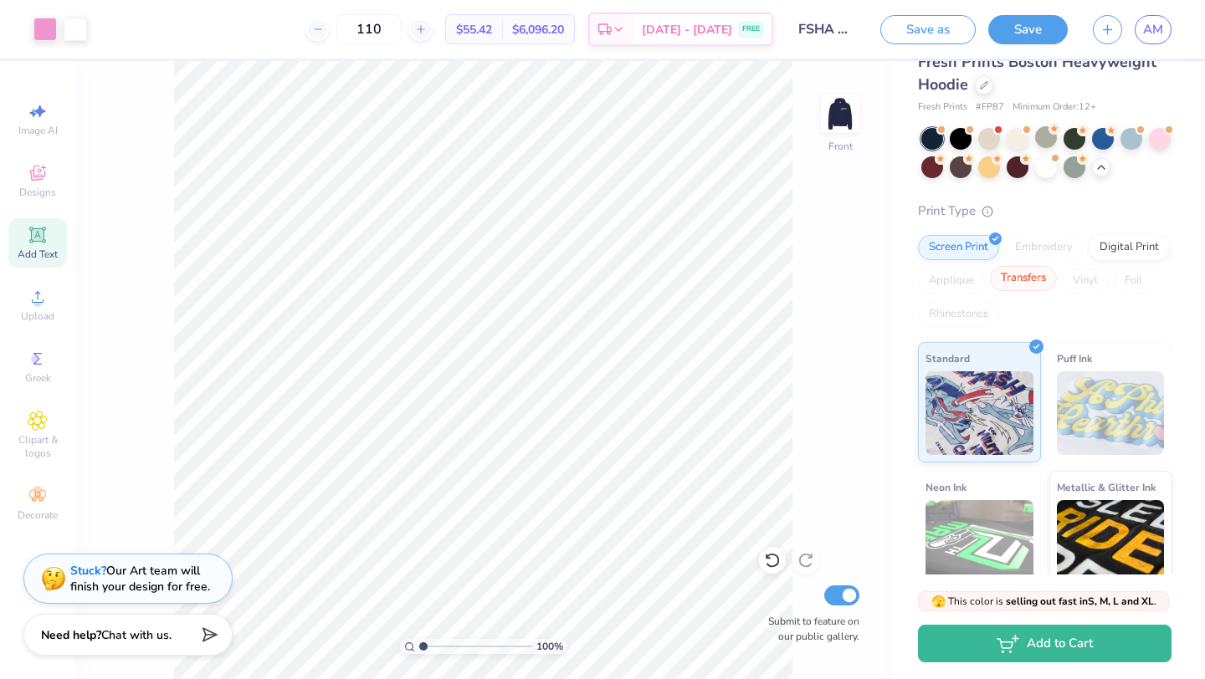
scroll to position [0, 0]
